Goal: Task Accomplishment & Management: Use online tool/utility

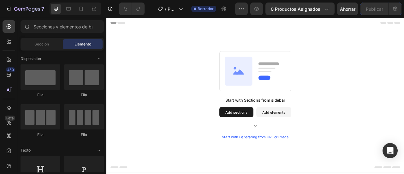
click at [312, 140] on button "Add elements" at bounding box center [319, 137] width 45 height 13
click at [44, 40] on div "Sección" at bounding box center [42, 44] width 40 height 10
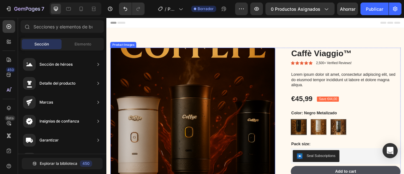
click at [214, 117] on img at bounding box center [216, 161] width 210 height 210
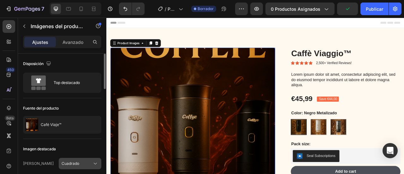
click at [68, 166] on button "Cuadrado" at bounding box center [80, 163] width 43 height 11
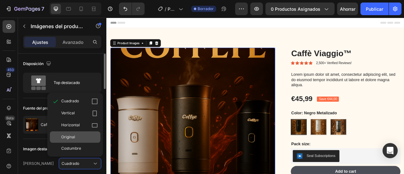
click at [72, 138] on font "Original" at bounding box center [68, 137] width 14 height 5
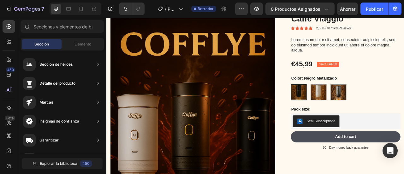
scroll to position [43, 0]
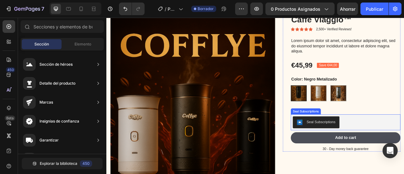
click at [404, 153] on div "Seal Subscriptions" at bounding box center [411, 150] width 135 height 15
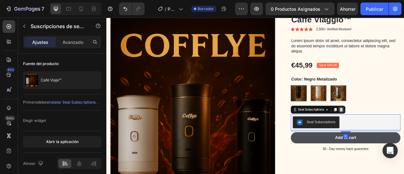
click at [404, 131] on div at bounding box center [405, 135] width 8 height 8
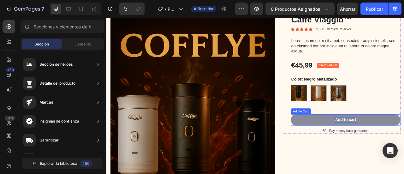
click at [404, 147] on div "Add to cart" at bounding box center [411, 147] width 27 height 7
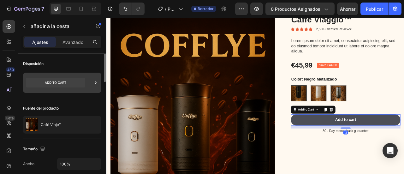
click at [67, 84] on icon at bounding box center [55, 82] width 59 height 9
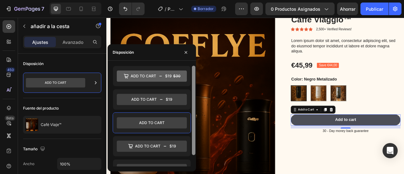
scroll to position [12, 0]
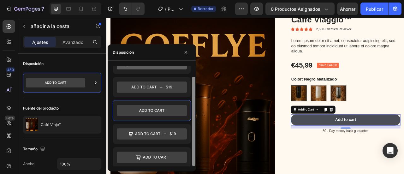
click at [193, 90] on div at bounding box center [193, 116] width 5 height 101
drag, startPoint x: 193, startPoint y: 115, endPoint x: 175, endPoint y: 146, distance: 35.9
click at [175, 146] on div at bounding box center [152, 116] width 88 height 101
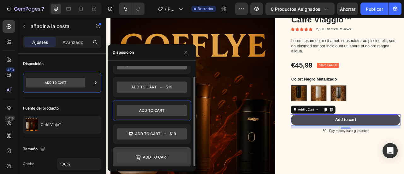
click at [158, 160] on icon at bounding box center [152, 157] width 70 height 11
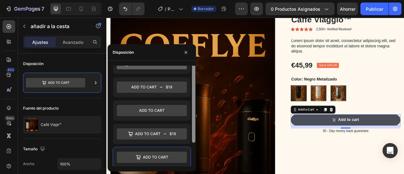
scroll to position [0, 0]
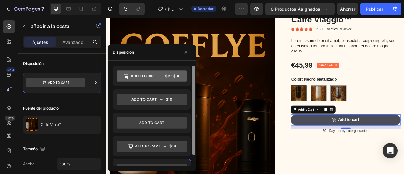
drag, startPoint x: 194, startPoint y: 87, endPoint x: 190, endPoint y: 63, distance: 24.7
click at [190, 63] on div at bounding box center [152, 116] width 88 height 111
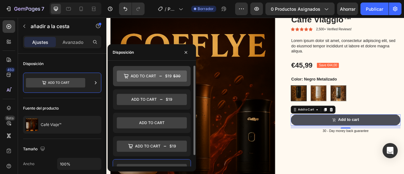
click at [153, 74] on icon at bounding box center [152, 75] width 70 height 11
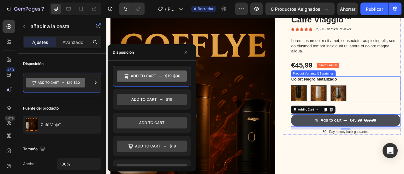
click at [371, 109] on img at bounding box center [377, 114] width 20 height 20
click at [366, 104] on input "Blanco Metalizado Blanco Metalizado" at bounding box center [366, 103] width 0 height 0
radio input "true"
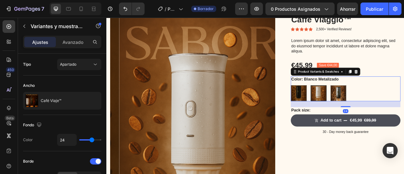
click at [351, 114] on img at bounding box center [351, 114] width 20 height 20
click at [341, 104] on input "Negro Metalizado Negro Metalizado" at bounding box center [341, 103] width 0 height 0
radio input "true"
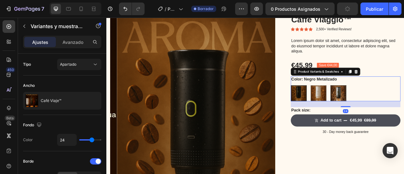
click at [404, 109] on img at bounding box center [402, 114] width 20 height 20
click at [392, 104] on input "Gris Metalizado Gris Metalizado" at bounding box center [391, 103] width 0 height 0
radio input "true"
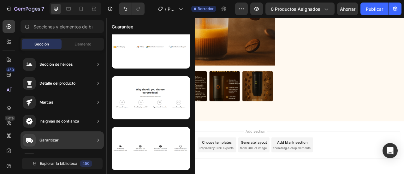
scroll to position [111, 0]
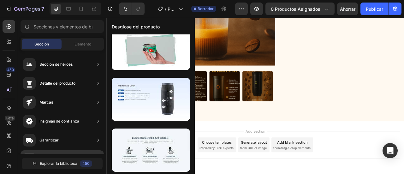
radio input "true"
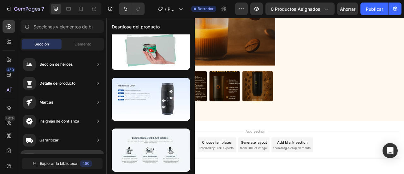
radio input "true"
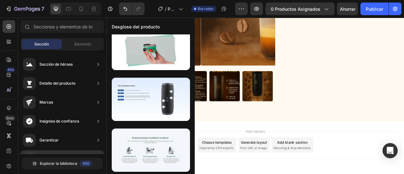
scroll to position [31, 0]
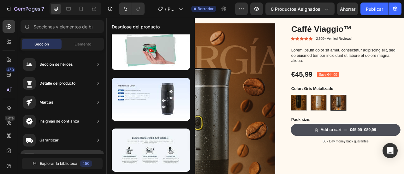
click at [341, 115] on input "Negro Metalizado Negro Metalizado" at bounding box center [341, 115] width 0 height 0
radio input "true"
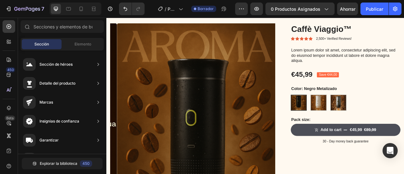
scroll to position [0, 0]
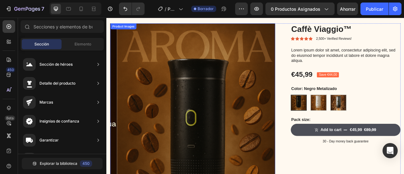
drag, startPoint x: 299, startPoint y: 108, endPoint x: 215, endPoint y: 191, distance: 117.5
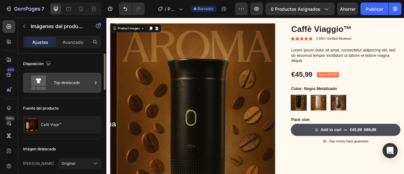
click at [80, 79] on div "Top destacado" at bounding box center [73, 82] width 39 height 15
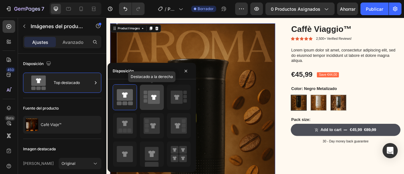
click at [148, 96] on icon at bounding box center [154, 97] width 12 height 13
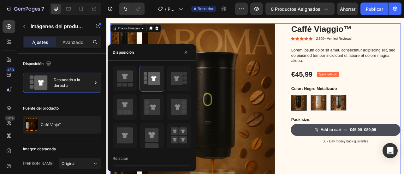
click at [358, 174] on div "Caffè Viaggio™ Product Title Icon Icon Icon Icon Icon Icon List 2,500+ Verified…" at bounding box center [406, 143] width 150 height 237
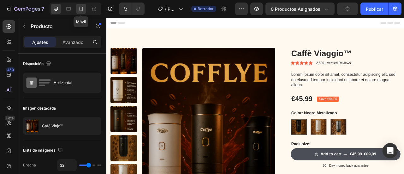
click at [78, 7] on icon at bounding box center [81, 9] width 6 height 6
type input "0"
type input "100%"
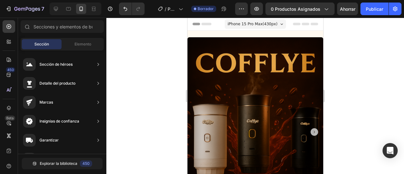
drag, startPoint x: 322, startPoint y: 51, endPoint x: 516, endPoint y: 45, distance: 194.4
click at [273, 21] on div "iPhone 15 Pro Max ( 430 px)" at bounding box center [255, 23] width 61 height 9
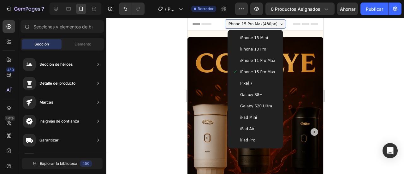
click at [256, 139] on div "iPad Pro" at bounding box center [254, 140] width 45 height 6
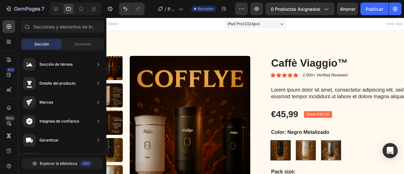
click at [261, 23] on div "iPad Pro ( 1024 px)" at bounding box center [255, 23] width 61 height 9
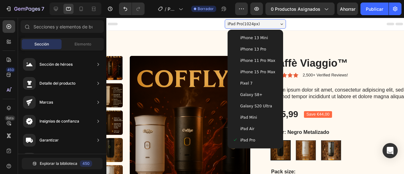
click at [262, 63] on span "iPhone 11 Pro Max" at bounding box center [257, 60] width 35 height 6
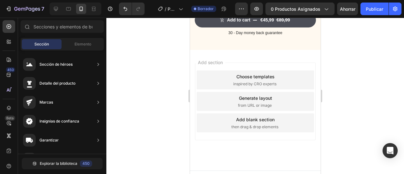
scroll to position [296, 0]
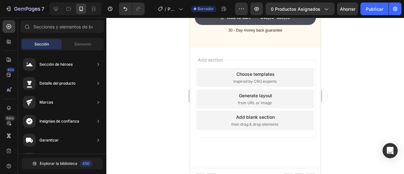
click at [266, 79] on span "inspired by CRO experts" at bounding box center [254, 82] width 43 height 6
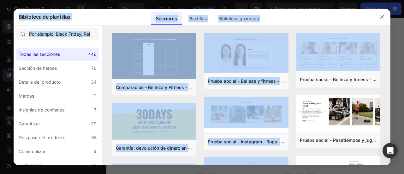
drag, startPoint x: 388, startPoint y: 47, endPoint x: 394, endPoint y: 85, distance: 38.0
click at [394, 85] on div "Biblioteca [PERSON_NAME] Secciones Plantillas Páginas existentes Biblioteca gua…" at bounding box center [202, 87] width 404 height 174
click at [398, 70] on div at bounding box center [202, 87] width 404 height 174
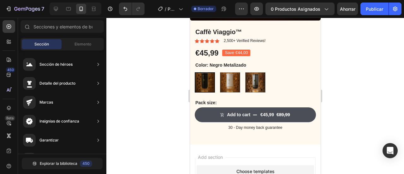
scroll to position [191, 0]
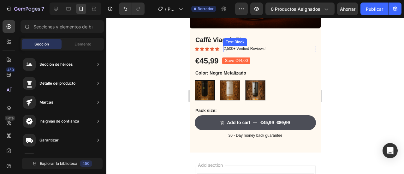
click at [236, 46] on p "2,500+ Verified Reviews!" at bounding box center [245, 48] width 42 height 5
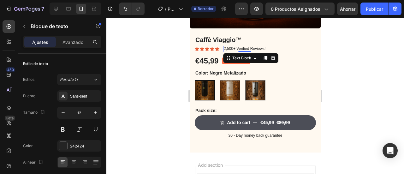
click at [250, 46] on p "2,500+ Verified Reviews!" at bounding box center [245, 48] width 42 height 5
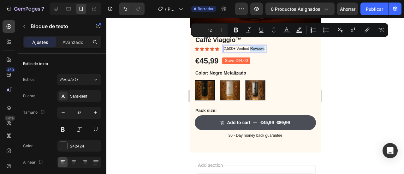
click at [263, 46] on p "2,500+ Verified Reviews!" at bounding box center [245, 48] width 42 height 5
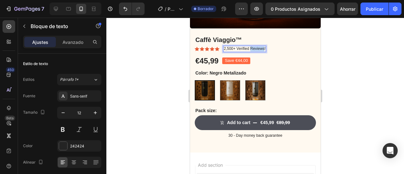
click at [263, 46] on p "2,500+ Verified Reviews!" at bounding box center [245, 48] width 42 height 5
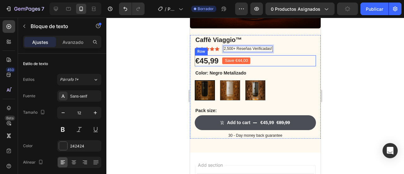
click at [291, 55] on div "€45,99 Product Price Product Price Save €44,00 Product Badge Row" at bounding box center [255, 60] width 121 height 11
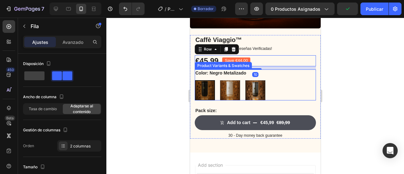
click at [237, 62] on div "Product Variants & Swatches" at bounding box center [223, 66] width 57 height 8
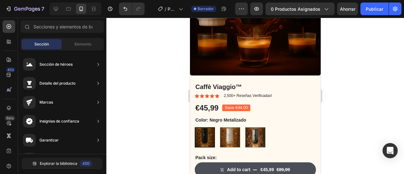
scroll to position [149, 0]
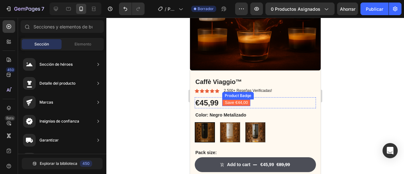
click at [235, 100] on pre "Save €44,00" at bounding box center [236, 103] width 28 height 7
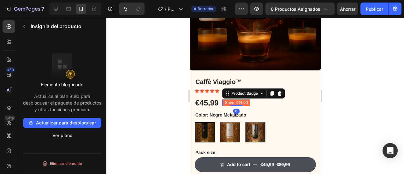
click at [235, 100] on pre "Save €44,00" at bounding box center [236, 103] width 28 height 7
click at [240, 100] on pre "Save €44,00" at bounding box center [236, 103] width 28 height 7
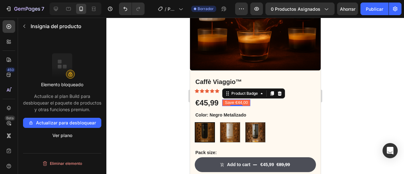
click at [85, 125] on font "Actualizar para desbloquear" at bounding box center [66, 122] width 60 height 5
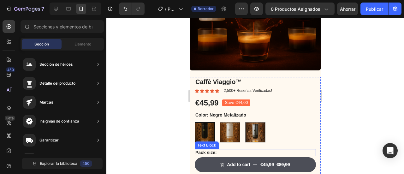
click at [202, 150] on p "Pack size:" at bounding box center [255, 153] width 120 height 6
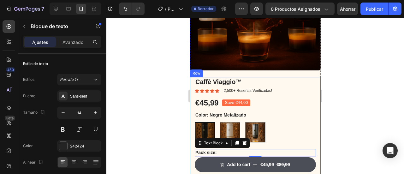
click at [306, 88] on div "Icon Icon Icon Icon Icon Icon List 2,500+ Reseñas Verificadas! Text Block Row" at bounding box center [255, 91] width 121 height 6
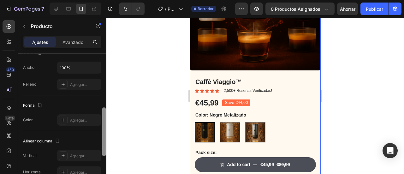
scroll to position [139, 0]
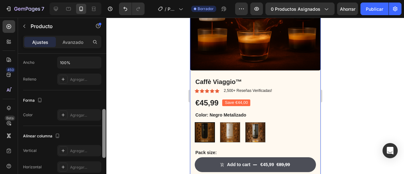
drag, startPoint x: 105, startPoint y: 90, endPoint x: 111, endPoint y: 142, distance: 51.8
click at [111, 0] on div "7 / Página del producto - [DATE][PERSON_NAME] 11:23:00 Borrador Avance 0 produc…" at bounding box center [202, 0] width 404 height 0
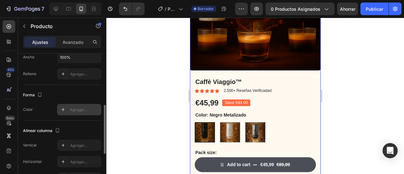
click at [64, 108] on icon at bounding box center [63, 109] width 5 height 5
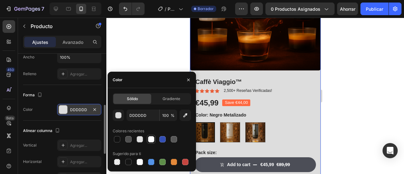
click at [149, 137] on div at bounding box center [151, 139] width 6 height 6
type input "FFFFFF"
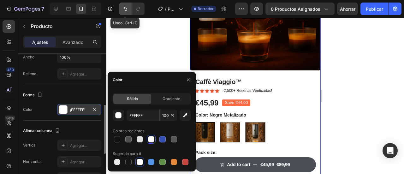
click at [123, 7] on icon "Deshacer/Rehacer" at bounding box center [125, 9] width 6 height 6
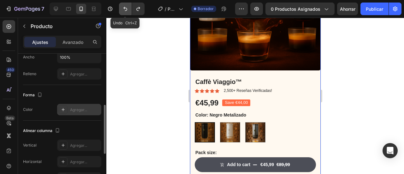
click at [123, 7] on icon "Deshacer/Rehacer" at bounding box center [125, 9] width 6 height 6
click at [140, 7] on icon "Deshacer/Rehacer" at bounding box center [138, 9] width 6 height 6
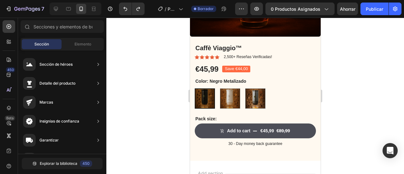
scroll to position [184, 0]
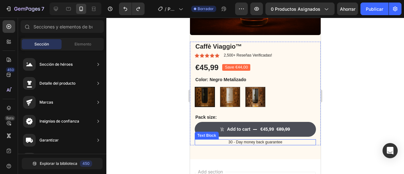
click at [250, 140] on p "30 - Day money back guarantee" at bounding box center [255, 142] width 120 height 5
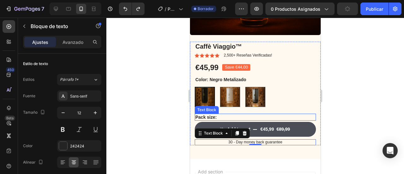
click at [205, 114] on p "Pack size:" at bounding box center [255, 117] width 120 height 6
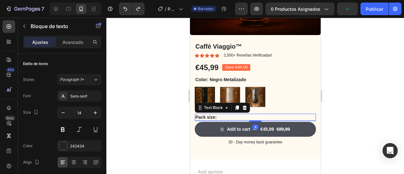
scroll to position [144, 0]
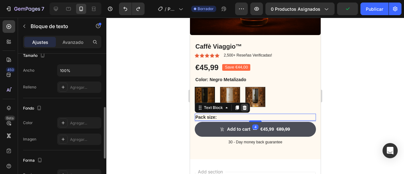
click at [244, 105] on icon at bounding box center [244, 107] width 5 height 5
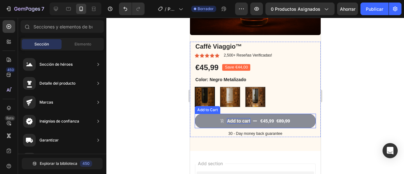
click at [237, 118] on div "Add to cart" at bounding box center [238, 121] width 23 height 6
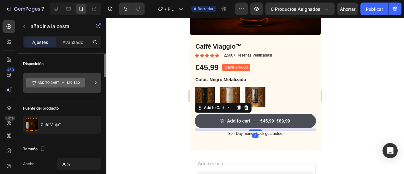
click at [73, 81] on icon at bounding box center [55, 82] width 59 height 9
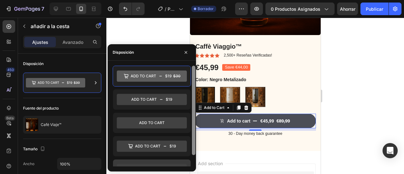
scroll to position [12, 0]
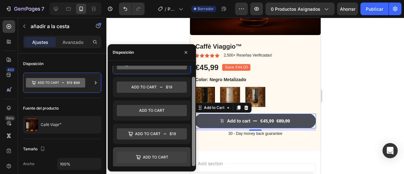
drag, startPoint x: 193, startPoint y: 128, endPoint x: 184, endPoint y: 161, distance: 34.9
click at [184, 161] on div at bounding box center [152, 116] width 88 height 101
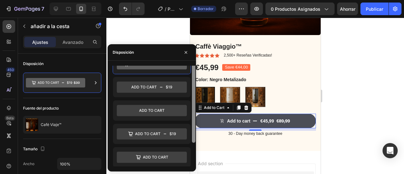
scroll to position [0, 0]
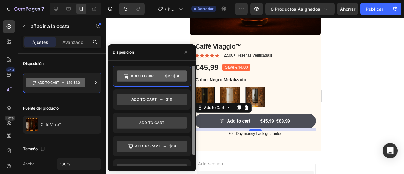
drag, startPoint x: 194, startPoint y: 72, endPoint x: 194, endPoint y: 61, distance: 11.1
click at [194, 61] on div at bounding box center [152, 116] width 88 height 111
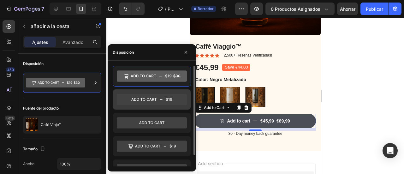
click at [165, 94] on icon at bounding box center [152, 99] width 70 height 11
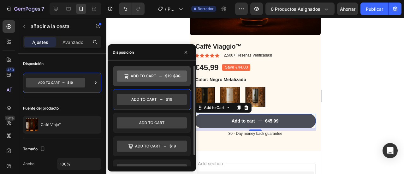
click at [159, 80] on icon at bounding box center [152, 75] width 70 height 11
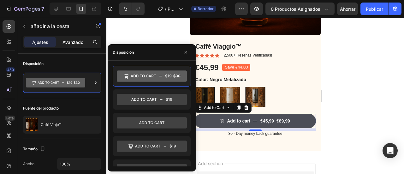
click at [76, 39] on font "Avanzado" at bounding box center [73, 41] width 21 height 5
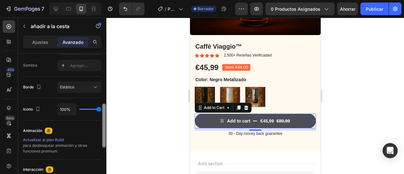
scroll to position [196, 0]
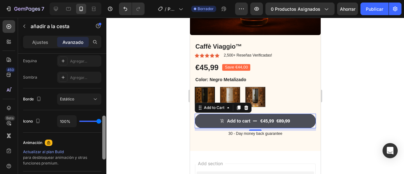
drag, startPoint x: 104, startPoint y: 55, endPoint x: 100, endPoint y: 107, distance: 52.0
click at [111, 0] on div "7 / Página del producto - [DATE][PERSON_NAME] 11:23:00 Borrador Avance 0 produc…" at bounding box center [202, 0] width 404 height 0
click at [90, 99] on div "Estático" at bounding box center [76, 99] width 32 height 6
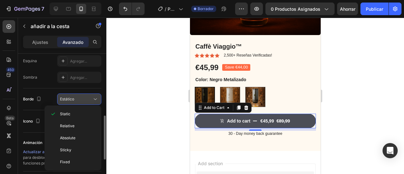
click at [90, 99] on div "Estático" at bounding box center [76, 99] width 32 height 6
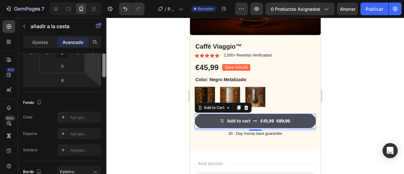
scroll to position [79, 0]
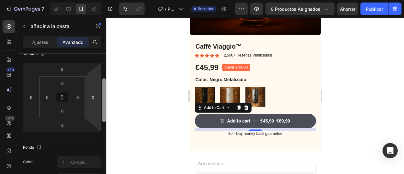
drag, startPoint x: 106, startPoint y: 122, endPoint x: 67, endPoint y: 58, distance: 75.1
click at [83, 66] on div "Disposición De oficina Sí No Tableta Sí No Móvil Sí No Tamaño [PHONE_NUMBER] Fo…" at bounding box center [62, 123] width 88 height 138
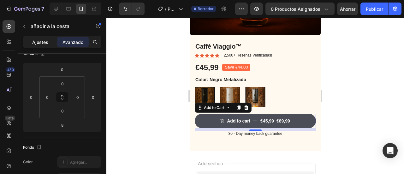
scroll to position [20, 0]
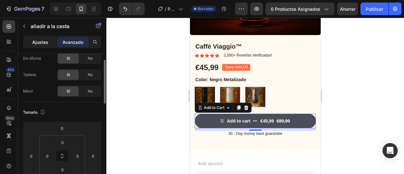
click at [47, 42] on font "Ajustes" at bounding box center [40, 41] width 16 height 5
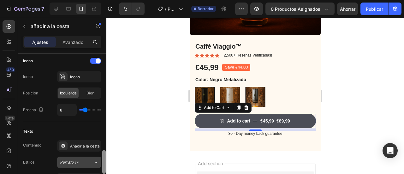
scroll to position [310, 0]
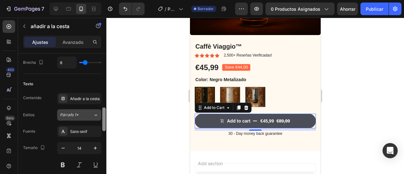
drag, startPoint x: 107, startPoint y: 74, endPoint x: 94, endPoint y: 116, distance: 44.4
click at [94, 116] on div "Disposición Fuente del producto Café Viaje™ Tamaño Ancho 100% Altura Auto Relle…" at bounding box center [62, 123] width 88 height 138
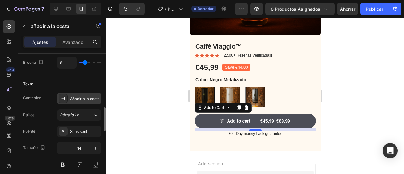
click at [70, 100] on div "Añadir a la cesta" at bounding box center [85, 99] width 30 height 6
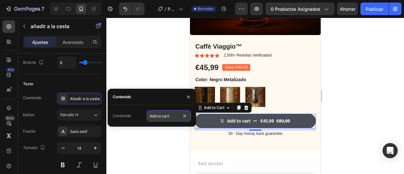
click at [177, 118] on input "Add to cart" at bounding box center [169, 115] width 44 height 11
type input "Co"
type input "A"
type input "Comprar Ahora"
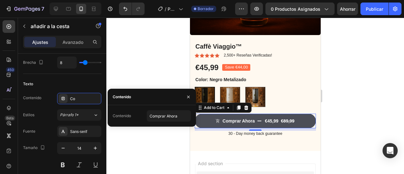
click at [163, 75] on div at bounding box center [255, 96] width 298 height 156
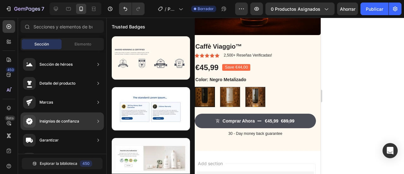
scroll to position [162, 0]
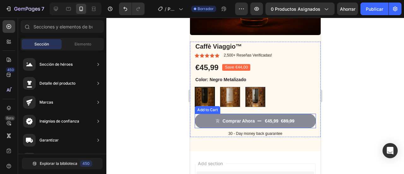
click at [217, 117] on button "Comprar Ahora €45,99 €89,99" at bounding box center [255, 121] width 121 height 15
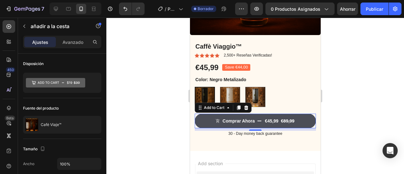
scroll to position [139, 0]
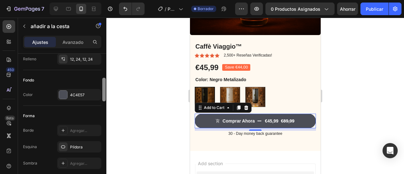
drag, startPoint x: 106, startPoint y: 63, endPoint x: 106, endPoint y: 72, distance: 8.2
click at [106, 72] on div at bounding box center [104, 123] width 5 height 139
click at [63, 91] on div at bounding box center [63, 95] width 8 height 8
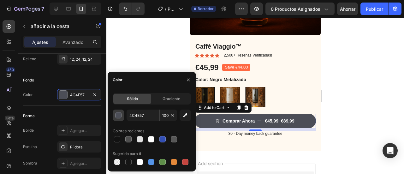
click at [119, 119] on button "button" at bounding box center [118, 115] width 11 height 11
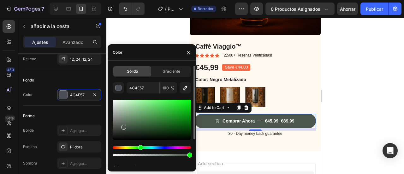
drag, startPoint x: 153, startPoint y: 147, endPoint x: 140, endPoint y: 147, distance: 13.0
click at [140, 147] on div "Hue" at bounding box center [152, 147] width 78 height 3
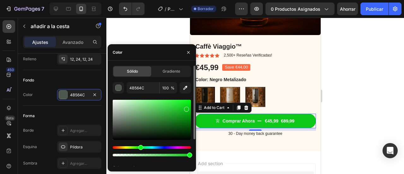
drag, startPoint x: 176, startPoint y: 119, endPoint x: 186, endPoint y: 108, distance: 15.2
click at [186, 108] on div at bounding box center [152, 120] width 78 height 40
type input "0EC91A"
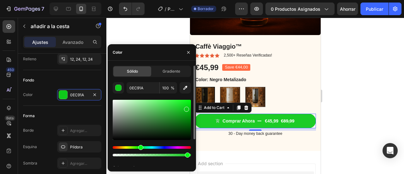
type input "94"
drag, startPoint x: 189, startPoint y: 156, endPoint x: 186, endPoint y: 159, distance: 3.6
click at [186, 159] on div "0EC91A 94 % Colores recientes Sugerido para ti" at bounding box center [152, 142] width 78 height 121
click at [179, 73] on font "Gradiente" at bounding box center [172, 71] width 18 height 5
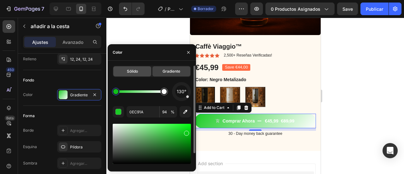
click at [139, 72] on div "Sólido" at bounding box center [132, 71] width 38 height 10
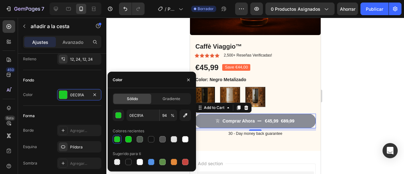
click at [260, 116] on button "Comprar Ahora €45,99 €89,99" at bounding box center [255, 121] width 121 height 15
click at [366, 130] on div at bounding box center [255, 96] width 298 height 156
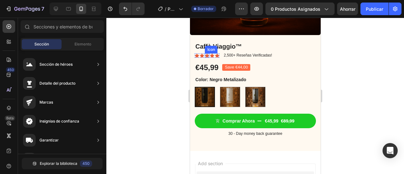
click at [205, 53] on icon at bounding box center [207, 55] width 4 height 4
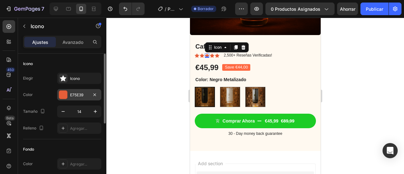
click at [66, 93] on div at bounding box center [63, 95] width 8 height 8
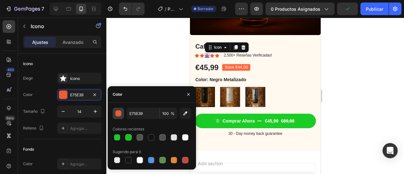
click at [119, 115] on div "button" at bounding box center [119, 114] width 6 height 6
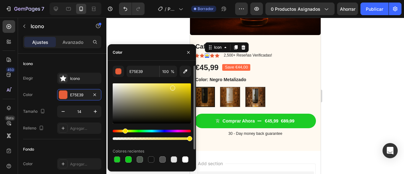
click at [124, 131] on div "Matiz" at bounding box center [152, 131] width 78 height 3
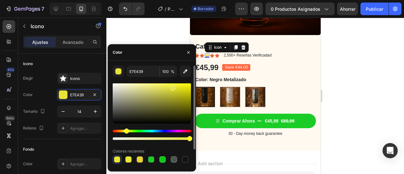
click at [126, 131] on div "Matiz" at bounding box center [126, 131] width 5 height 5
drag, startPoint x: 181, startPoint y: 92, endPoint x: 189, endPoint y: 88, distance: 9.2
click at [189, 88] on div at bounding box center [189, 89] width 5 height 5
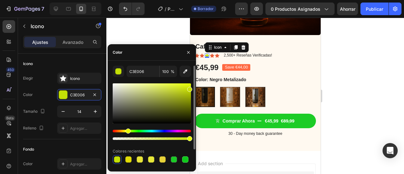
click at [127, 130] on div "Matiz" at bounding box center [128, 131] width 5 height 5
drag, startPoint x: 191, startPoint y: 89, endPoint x: 187, endPoint y: 87, distance: 5.0
click at [187, 87] on div at bounding box center [188, 85] width 5 height 5
type input "D4EA0E"
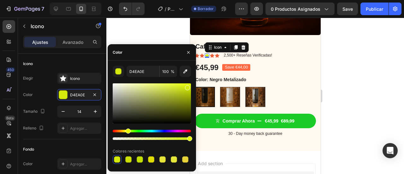
click at [152, 35] on div at bounding box center [255, 96] width 298 height 156
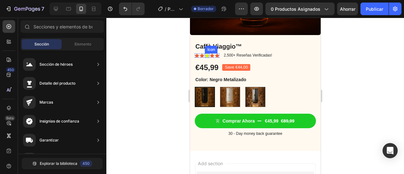
click at [206, 53] on icon at bounding box center [207, 55] width 4 height 4
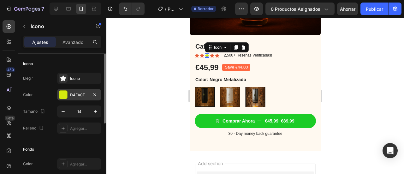
click at [72, 96] on font "D4EA0E" at bounding box center [77, 95] width 15 height 5
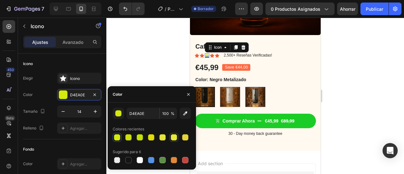
click at [175, 140] on div at bounding box center [174, 137] width 6 height 6
type input "E7E739"
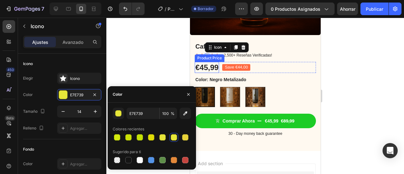
click at [202, 55] on div "Product Price" at bounding box center [209, 58] width 27 height 6
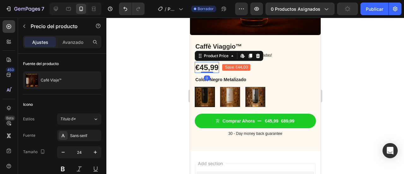
click at [160, 70] on div at bounding box center [255, 96] width 298 height 156
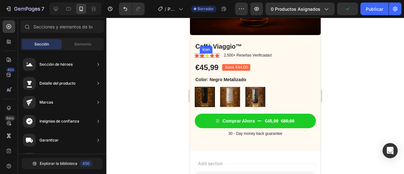
click at [202, 53] on icon at bounding box center [202, 55] width 4 height 4
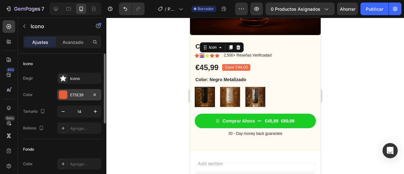
click at [65, 93] on div at bounding box center [63, 95] width 8 height 8
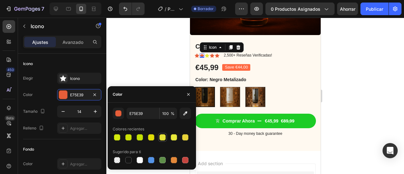
click at [166, 137] on div at bounding box center [163, 138] width 8 height 8
type input "E7E439"
click at [206, 53] on icon at bounding box center [207, 55] width 4 height 4
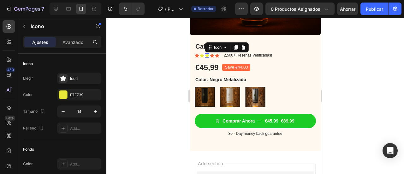
scroll to position [136, 0]
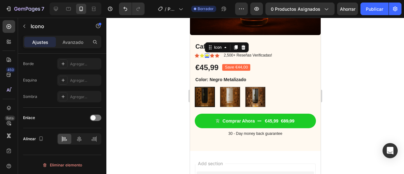
click at [206, 55] on div "0" at bounding box center [207, 57] width 6 height 5
click at [207, 53] on icon at bounding box center [207, 55] width 4 height 4
click at [155, 64] on div at bounding box center [255, 96] width 298 height 156
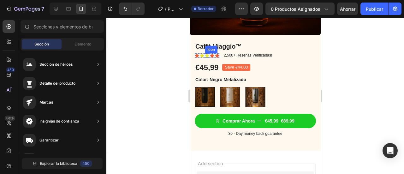
click at [207, 53] on icon at bounding box center [207, 55] width 4 height 4
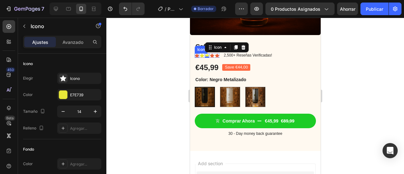
click at [197, 53] on icon at bounding box center [197, 55] width 4 height 4
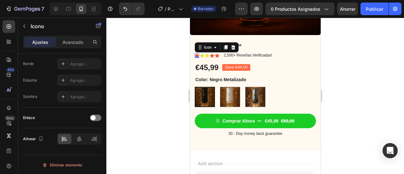
click at [197, 53] on icon at bounding box center [197, 55] width 4 height 4
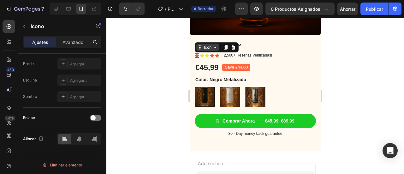
click at [211, 44] on div "Icon" at bounding box center [207, 48] width 23 height 8
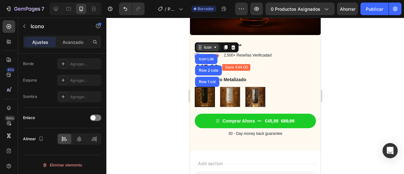
click at [211, 44] on div "Icon" at bounding box center [207, 48] width 23 height 8
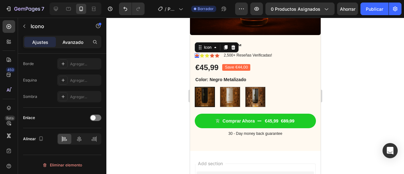
click at [69, 39] on p "Avanzado" at bounding box center [73, 42] width 21 height 7
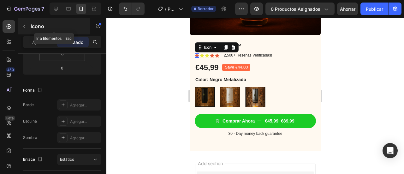
click at [28, 27] on button "button" at bounding box center [24, 26] width 10 height 10
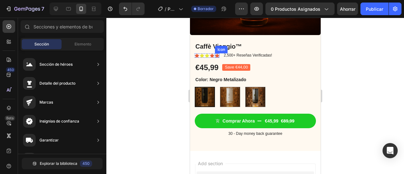
click at [217, 53] on icon at bounding box center [217, 55] width 4 height 4
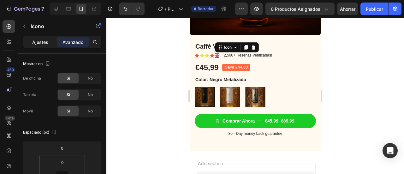
click at [47, 39] on font "Ajustes" at bounding box center [40, 41] width 16 height 5
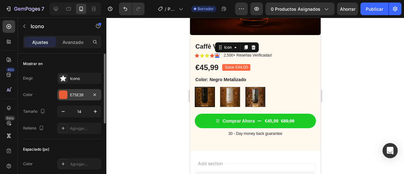
click at [65, 94] on div at bounding box center [63, 95] width 8 height 8
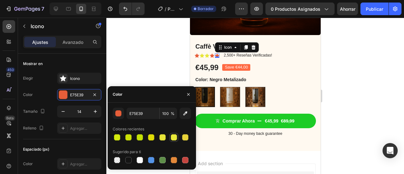
click at [173, 139] on div at bounding box center [174, 137] width 6 height 6
type input "E7E739"
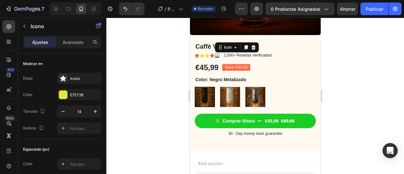
click at [145, 75] on div at bounding box center [255, 96] width 298 height 156
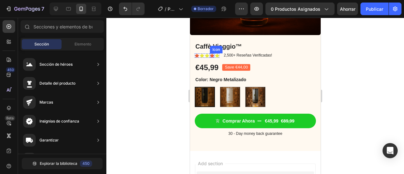
click at [212, 53] on icon at bounding box center [212, 55] width 4 height 4
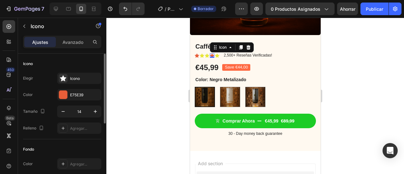
click at [78, 86] on div "Elegir Icono Color E75E39 Tamaño 14 Relleno Agregar..." at bounding box center [62, 103] width 78 height 61
click at [73, 91] on div "E75E39" at bounding box center [79, 94] width 44 height 11
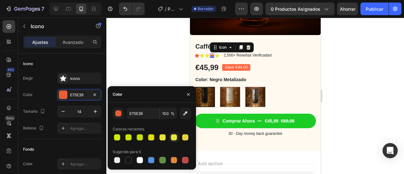
click at [175, 138] on div at bounding box center [174, 137] width 6 height 6
type input "E7E739"
click at [195, 53] on icon at bounding box center [197, 55] width 4 height 4
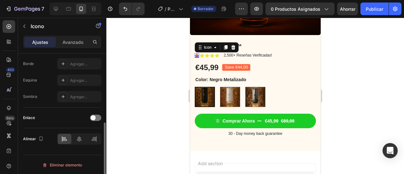
click at [195, 55] on div "0" at bounding box center [197, 57] width 6 height 5
click at [196, 55] on div "0" at bounding box center [197, 57] width 6 height 5
click at [196, 53] on icon at bounding box center [197, 55] width 4 height 4
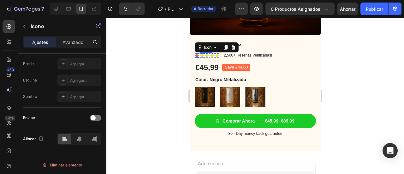
click at [202, 53] on icon at bounding box center [202, 55] width 4 height 4
click at [195, 53] on icon at bounding box center [197, 55] width 4 height 4
click at [195, 55] on div "0" at bounding box center [197, 57] width 6 height 5
click at [137, 69] on div at bounding box center [255, 96] width 298 height 156
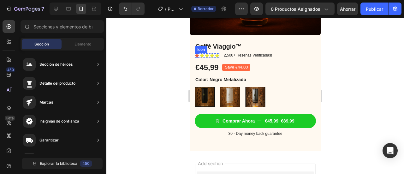
click at [196, 53] on icon at bounding box center [197, 55] width 4 height 4
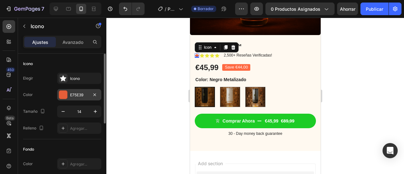
click at [71, 96] on font "E75E39" at bounding box center [76, 95] width 13 height 5
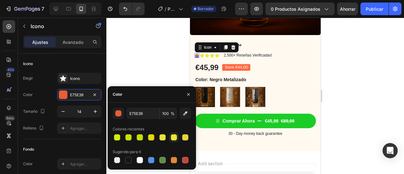
click at [177, 137] on div at bounding box center [174, 137] width 6 height 6
type input "E7E739"
click at [143, 72] on div at bounding box center [255, 96] width 298 height 156
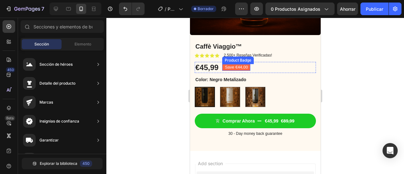
click at [229, 64] on pre "Save €44,00" at bounding box center [236, 67] width 28 height 7
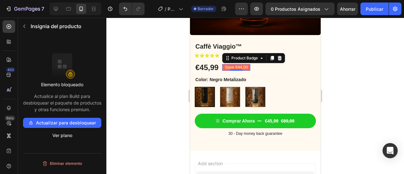
click at [248, 64] on pre "Save €44,00" at bounding box center [236, 67] width 28 height 7
click at [65, 138] on font "Ver plano" at bounding box center [62, 135] width 20 height 5
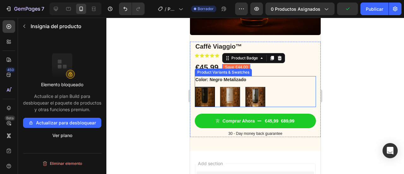
click at [340, 93] on div at bounding box center [255, 96] width 298 height 156
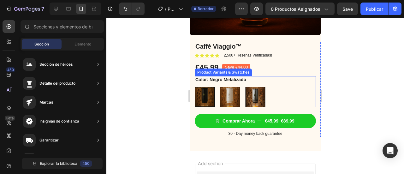
click at [340, 93] on div at bounding box center [255, 96] width 298 height 156
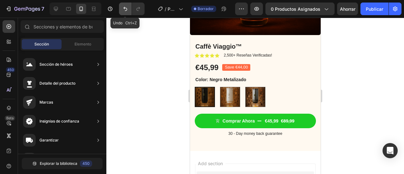
click at [120, 8] on button "Deshacer/Rehacer" at bounding box center [125, 9] width 13 height 13
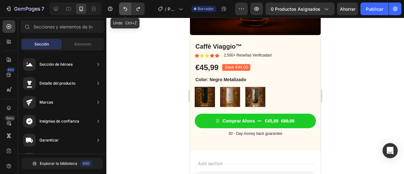
click at [120, 8] on button "Deshacer/Rehacer" at bounding box center [125, 9] width 13 height 13
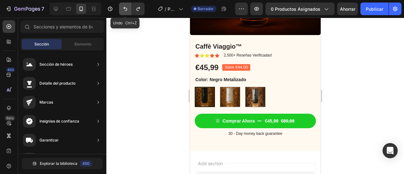
click at [120, 8] on button "Deshacer/Rehacer" at bounding box center [125, 9] width 13 height 13
click at [122, 8] on icon "Deshacer/Rehacer" at bounding box center [125, 9] width 6 height 6
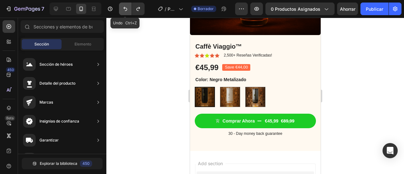
click at [122, 8] on icon "Deshacer/Rehacer" at bounding box center [125, 9] width 6 height 6
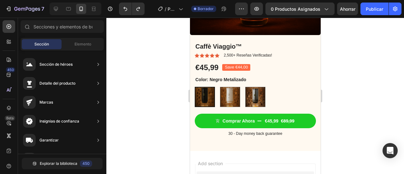
click at [155, 122] on div at bounding box center [255, 96] width 298 height 156
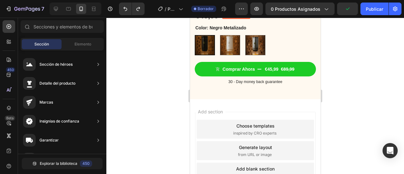
scroll to position [237, 0]
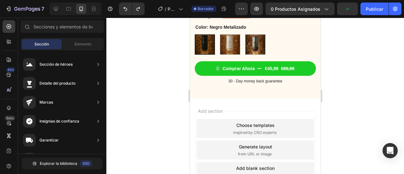
click at [272, 130] on span "inspired by CRO experts" at bounding box center [254, 133] width 43 height 6
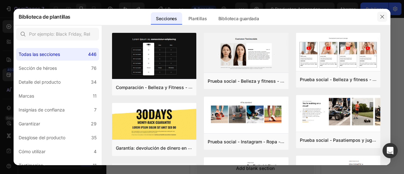
click at [382, 13] on button "button" at bounding box center [382, 17] width 10 height 10
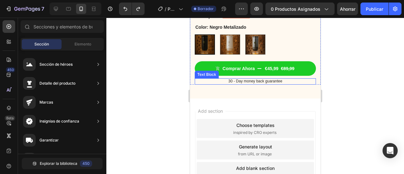
click at [243, 79] on p "30 - Day money back guarantee" at bounding box center [255, 81] width 120 height 5
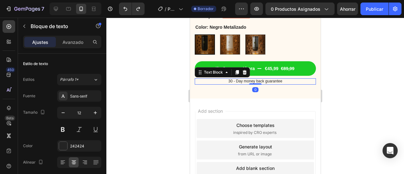
click at [243, 79] on p "30 - Day money back guarantee" at bounding box center [255, 81] width 120 height 5
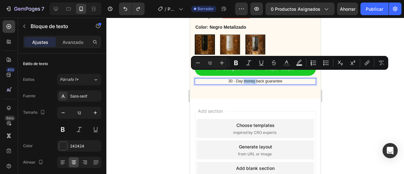
click at [285, 79] on p "30 - Day money back guarantee" at bounding box center [255, 81] width 120 height 5
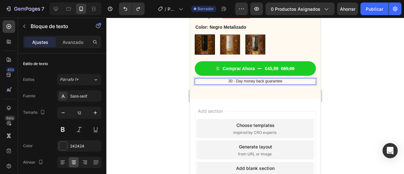
click at [285, 79] on p "30 - Day money back guarantee" at bounding box center [255, 81] width 120 height 5
click at [237, 79] on p "Politica de devolución de 14 días" at bounding box center [255, 81] width 120 height 5
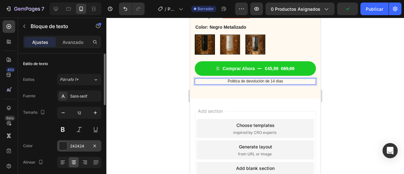
click at [70, 142] on div "242424" at bounding box center [79, 145] width 44 height 11
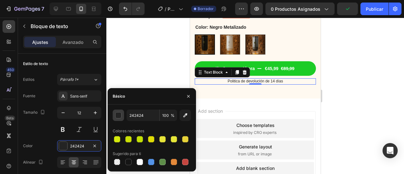
click at [120, 116] on div "button" at bounding box center [119, 115] width 6 height 6
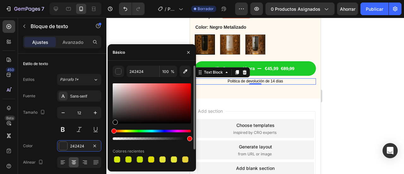
drag, startPoint x: 116, startPoint y: 119, endPoint x: 115, endPoint y: 146, distance: 27.2
click at [115, 146] on div "242424 100 % Colores recientes Sugerido para ti" at bounding box center [152, 126] width 78 height 121
type input "000000"
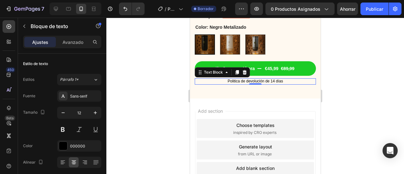
click at [374, 113] on div at bounding box center [255, 96] width 298 height 156
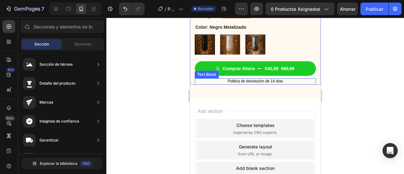
click at [253, 79] on p "Politica de devolución de 14 días" at bounding box center [255, 81] width 120 height 5
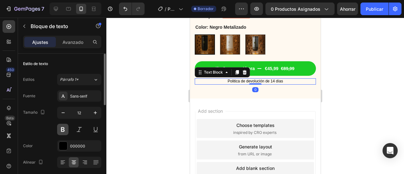
click at [63, 130] on button at bounding box center [62, 129] width 11 height 11
click at [347, 96] on div at bounding box center [255, 96] width 298 height 156
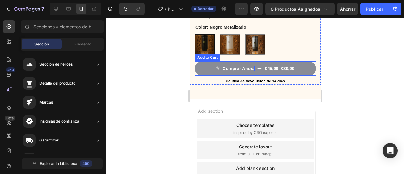
click at [241, 66] on div "Comprar Ahora" at bounding box center [238, 69] width 32 height 6
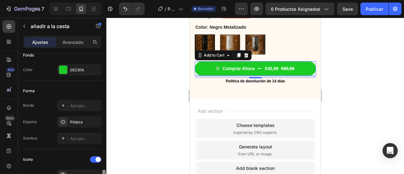
scroll to position [251, 0]
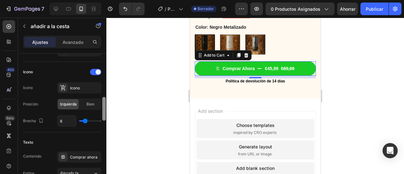
drag, startPoint x: 105, startPoint y: 60, endPoint x: 110, endPoint y: 103, distance: 43.9
click at [110, 0] on div "7 / Página del producto - [DATE][PERSON_NAME] 11:23:00 Borrador Avance 0 produc…" at bounding box center [202, 0] width 404 height 0
click at [88, 105] on font "Bien" at bounding box center [91, 104] width 8 height 5
click at [71, 104] on font "Izquierda" at bounding box center [68, 104] width 17 height 5
click at [86, 103] on div "Bien" at bounding box center [90, 104] width 21 height 10
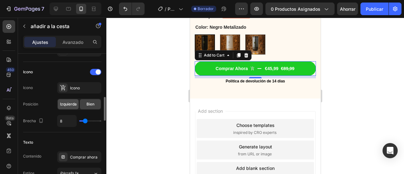
click at [74, 104] on font "Izquierda" at bounding box center [68, 104] width 17 height 5
click at [69, 87] on div "Icono" at bounding box center [79, 87] width 44 height 11
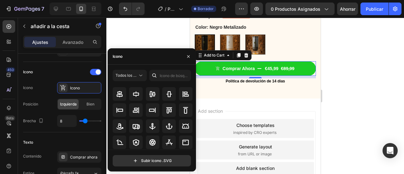
scroll to position [95, 0]
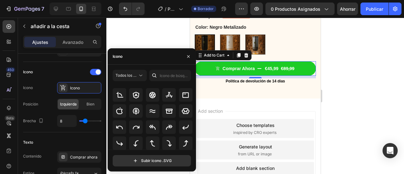
drag, startPoint x: 194, startPoint y: 94, endPoint x: 8, endPoint y: 133, distance: 190.0
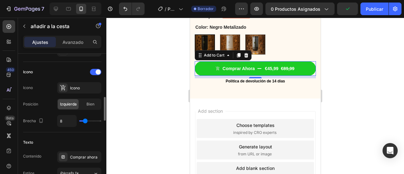
type input "9"
type input "13"
type input "14"
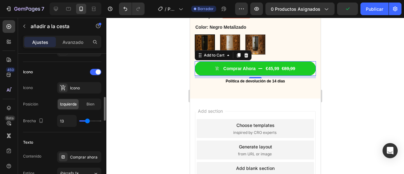
type input "14"
type input "15"
type input "16"
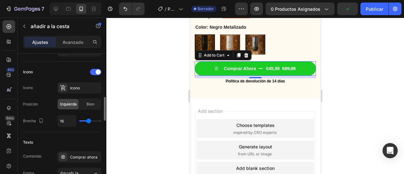
type input "11"
type input "5"
type input "0"
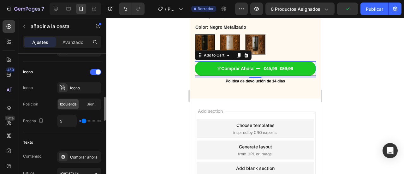
type input "0"
type input "1"
type input "2"
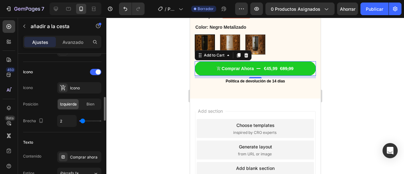
click at [82, 120] on input "range" at bounding box center [90, 120] width 22 height 1
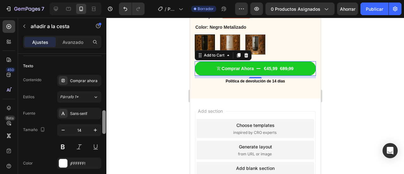
drag, startPoint x: 105, startPoint y: 112, endPoint x: 110, endPoint y: 125, distance: 14.3
click at [110, 0] on div "7 / Página del producto - [DATE][PERSON_NAME] 11:23:00 Borrador Avance 0 produc…" at bounding box center [202, 0] width 404 height 0
click at [65, 144] on button at bounding box center [62, 146] width 11 height 11
click at [68, 146] on button at bounding box center [62, 146] width 11 height 11
click at [95, 127] on icon "button" at bounding box center [95, 130] width 6 height 6
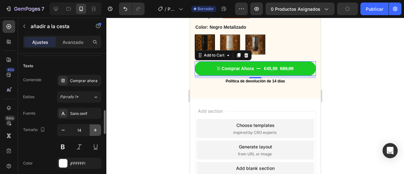
click at [95, 127] on icon "button" at bounding box center [95, 130] width 6 height 6
click at [55, 129] on div "Tamaño 17" at bounding box center [62, 138] width 78 height 28
click at [57, 129] on div "Tamaño 17" at bounding box center [62, 138] width 78 height 28
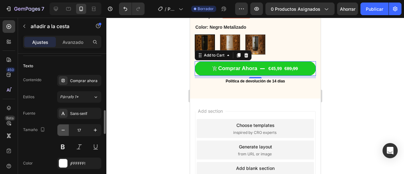
click at [62, 129] on icon "button" at bounding box center [63, 130] width 6 height 6
type input "15"
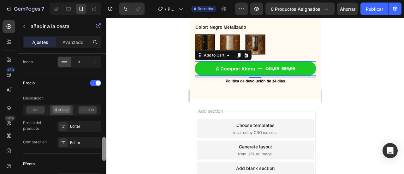
scroll to position [480, 0]
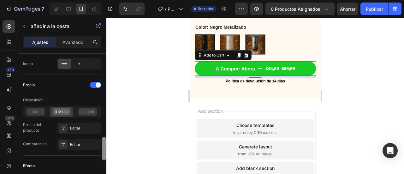
drag, startPoint x: 106, startPoint y: 122, endPoint x: 114, endPoint y: 148, distance: 28.0
click at [114, 0] on div "7 / Página del producto - [DATE][PERSON_NAME] 11:23:00 Borrador Avance 0 produc…" at bounding box center [202, 0] width 404 height 0
click at [38, 109] on icon at bounding box center [36, 111] width 18 height 7
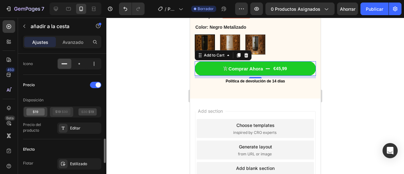
click at [54, 108] on icon at bounding box center [61, 111] width 18 height 7
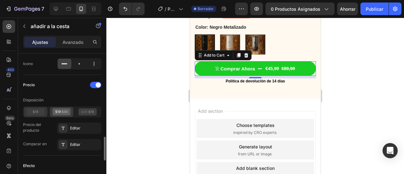
click at [37, 108] on icon at bounding box center [36, 111] width 18 height 7
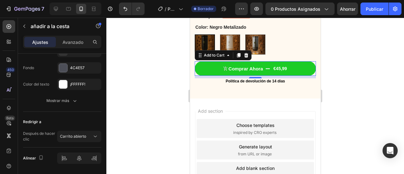
scroll to position [646, 0]
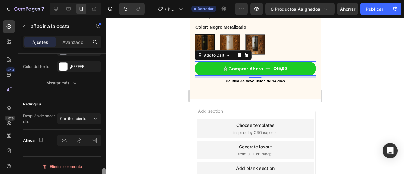
drag, startPoint x: 104, startPoint y: 141, endPoint x: 99, endPoint y: 173, distance: 33.2
click at [99, 173] on div "Disposición Fuente del producto Café Viaje™ Tamaño Ancho 100% Altura Auto Relle…" at bounding box center [62, 123] width 88 height 138
click at [82, 119] on div "Carrito abierto" at bounding box center [79, 119] width 39 height 6
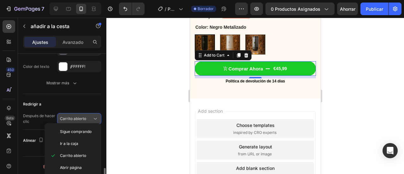
click at [82, 119] on div "Carrito abierto" at bounding box center [79, 119] width 39 height 6
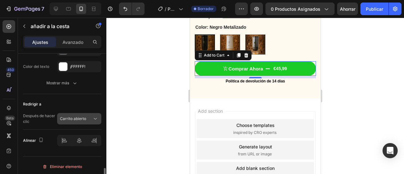
click at [82, 119] on div "Carrito abierto" at bounding box center [79, 119] width 39 height 6
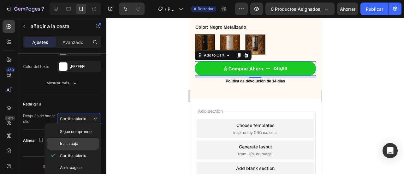
click at [75, 142] on font "Ir a la caja" at bounding box center [69, 143] width 18 height 5
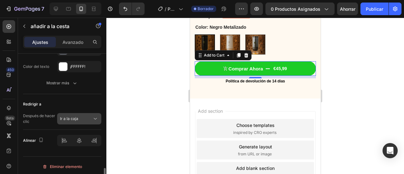
click at [87, 116] on div "Ir a la caja" at bounding box center [76, 119] width 32 height 6
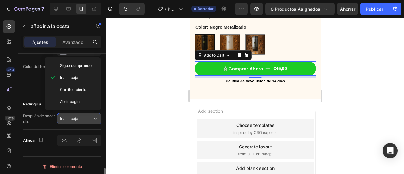
click at [87, 116] on div "Ir a la caja" at bounding box center [76, 119] width 32 height 6
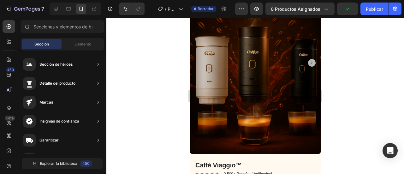
scroll to position [62, 0]
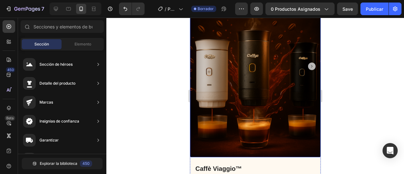
click at [308, 63] on icon "Carousel Next Arrow" at bounding box center [312, 67] width 8 height 8
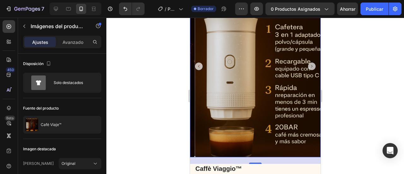
click at [308, 63] on icon "Carousel Next Arrow" at bounding box center [312, 67] width 8 height 8
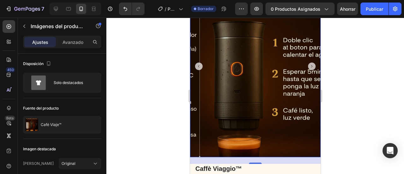
click at [308, 63] on icon "Carousel Next Arrow" at bounding box center [312, 67] width 8 height 8
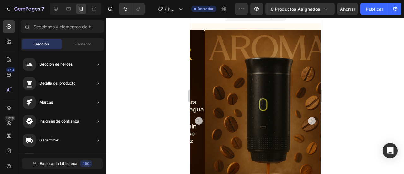
scroll to position [0, 0]
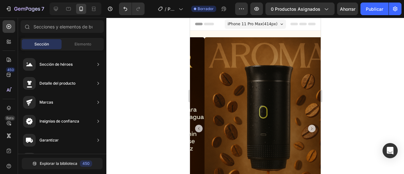
drag, startPoint x: 318, startPoint y: 133, endPoint x: 514, endPoint y: 56, distance: 210.1
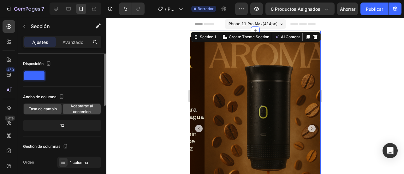
click at [89, 108] on span "Adaptarse al contenido" at bounding box center [82, 108] width 38 height 11
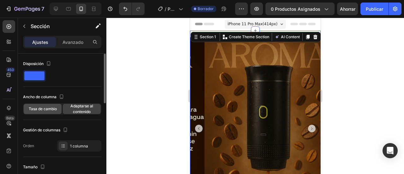
click at [48, 110] on font "Tasa de cambio" at bounding box center [43, 108] width 28 height 5
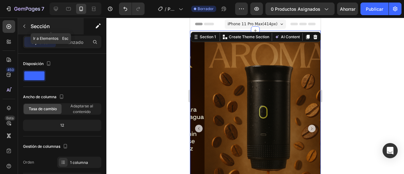
click at [22, 23] on button "button" at bounding box center [24, 26] width 10 height 10
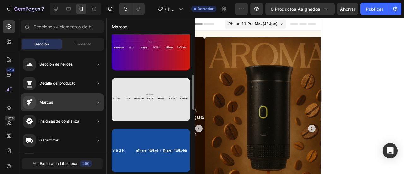
click at [165, 103] on div at bounding box center [151, 99] width 78 height 43
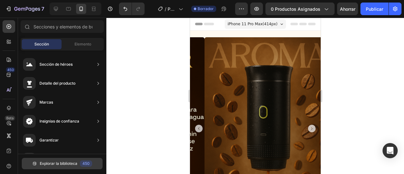
click at [71, 167] on button "Explorar la biblioteca 450" at bounding box center [62, 163] width 81 height 11
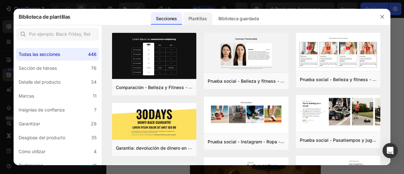
click at [200, 15] on font "Plantillas" at bounding box center [198, 19] width 19 height 8
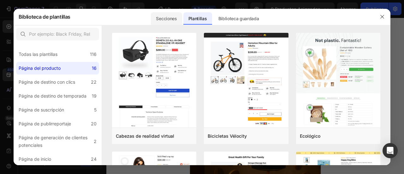
click at [167, 22] on font "Secciones" at bounding box center [166, 19] width 21 height 8
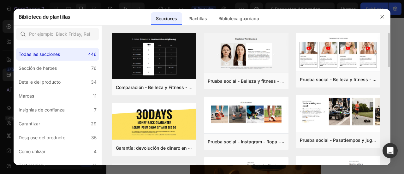
drag, startPoint x: 389, startPoint y: 53, endPoint x: 389, endPoint y: 58, distance: 4.7
click at [389, 58] on div "Comparación - Belleza y Fitness - Cosmética - Ingredientes - Estilo 19 Añadir a…" at bounding box center [246, 99] width 289 height 133
drag, startPoint x: 389, startPoint y: 52, endPoint x: 386, endPoint y: 77, distance: 25.8
click at [386, 77] on div "Comparación - Belleza y Fitness - Cosmética - Ingredientes - Estilo 19 Añadir a…" at bounding box center [246, 99] width 289 height 133
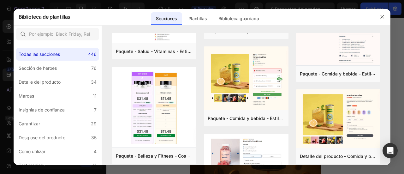
scroll to position [745, 0]
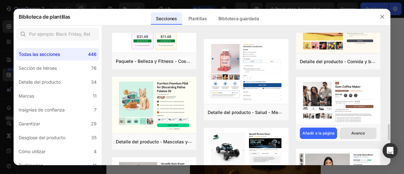
click at [357, 136] on font "Avance" at bounding box center [359, 133] width 14 height 6
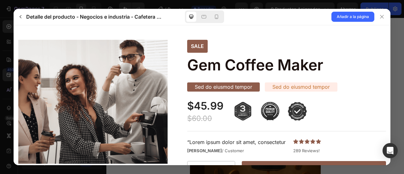
scroll to position [0, 0]
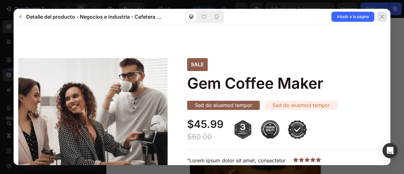
click at [384, 17] on icon at bounding box center [382, 16] width 5 height 5
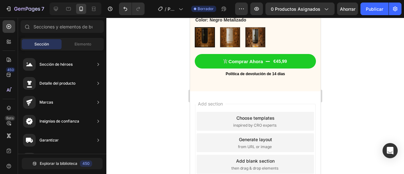
scroll to position [248, 0]
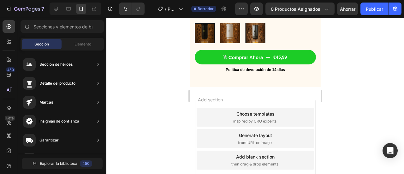
click at [257, 110] on div "Choose templates inspired by CRO experts" at bounding box center [255, 117] width 118 height 19
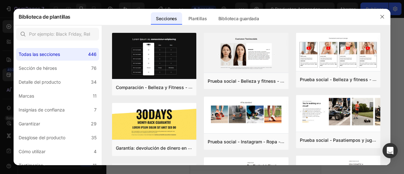
scroll to position [288, 0]
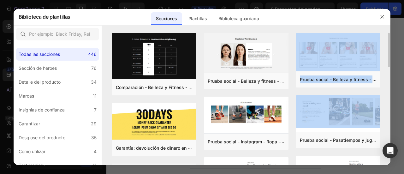
drag, startPoint x: 389, startPoint y: 47, endPoint x: 382, endPoint y: 94, distance: 47.6
click at [382, 94] on div "Comparación - Belleza y Fitness - Cosmética - Ingredientes - Estilo 19 Añadir a…" at bounding box center [246, 99] width 289 height 133
click at [388, 58] on div "Comparación - Belleza y Fitness - Cosmética - Ingredientes - Estilo 19 Añadir a…" at bounding box center [246, 99] width 289 height 133
click at [389, 58] on div "Comparación - Belleza y Fitness - Cosmética - Ingredientes - Estilo 19 Añadir a…" at bounding box center [246, 99] width 289 height 133
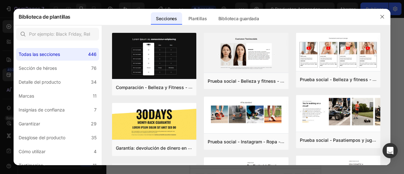
click at [394, 58] on div at bounding box center [202, 87] width 404 height 174
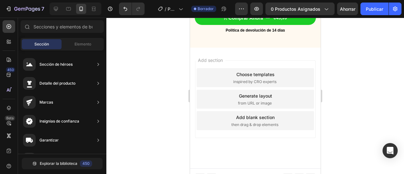
click at [296, 69] on div "Choose templates inspired by CRO experts" at bounding box center [255, 77] width 118 height 19
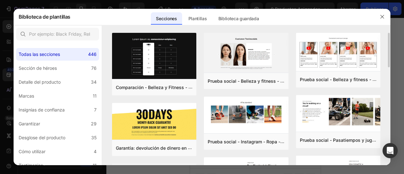
drag, startPoint x: 389, startPoint y: 42, endPoint x: 389, endPoint y: 56, distance: 13.9
click at [389, 56] on div "Comparación - Belleza y Fitness - Cosmética - Ingredientes - Estilo 19 Añadir a…" at bounding box center [246, 99] width 289 height 133
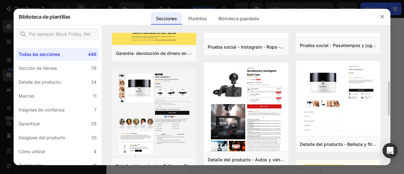
scroll to position [114, 0]
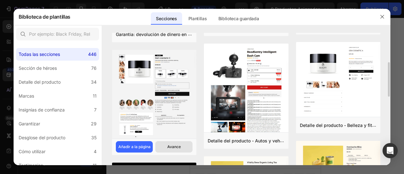
click at [167, 142] on button "Avance" at bounding box center [173, 146] width 37 height 11
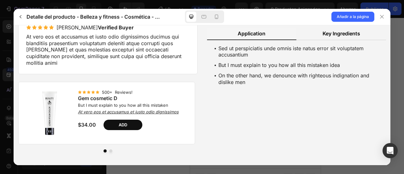
scroll to position [0, 0]
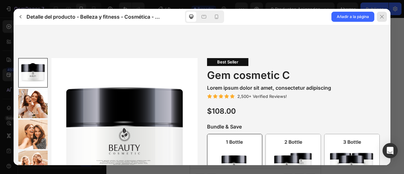
click at [385, 14] on div at bounding box center [382, 17] width 10 height 10
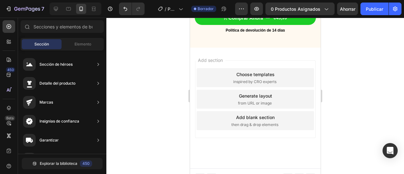
click at [263, 90] on div "Generate layout from URL or image" at bounding box center [255, 99] width 118 height 19
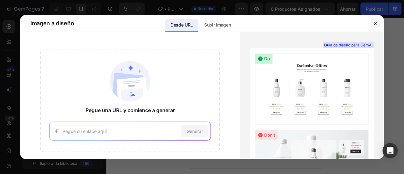
click at [378, 24] on icon "button" at bounding box center [375, 23] width 5 height 5
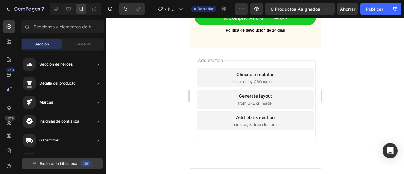
click at [79, 164] on button "Explorar la biblioteca 450" at bounding box center [62, 163] width 81 height 11
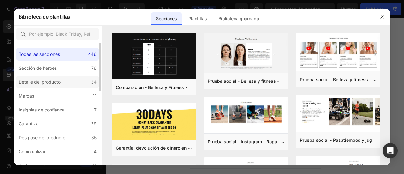
click at [54, 84] on font "Detalle del producto" at bounding box center [40, 81] width 42 height 5
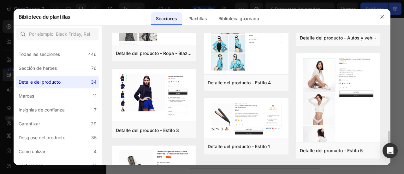
scroll to position [869, 0]
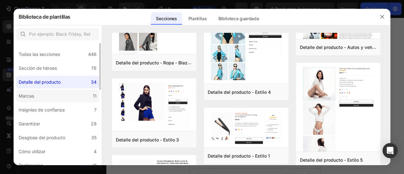
click at [25, 96] on font "Marcas" at bounding box center [26, 95] width 15 height 5
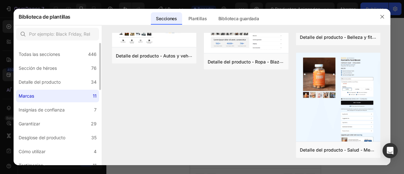
scroll to position [0, 0]
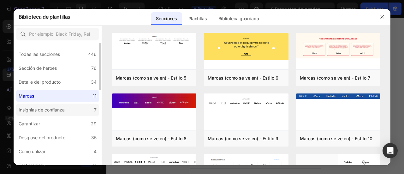
click at [41, 109] on font "Insignias de confianza" at bounding box center [42, 109] width 46 height 5
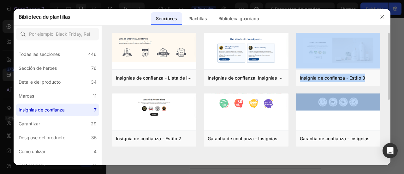
drag, startPoint x: 388, startPoint y: 82, endPoint x: 389, endPoint y: 111, distance: 28.5
click at [389, 111] on div "Insignias de confianza - Lista de insignias Añadir a la página Avance Insignia …" at bounding box center [246, 99] width 289 height 133
click at [331, 152] on div "Insignia de confianza - Estilo 3 Añadir a la página Avance Garantía de confianz…" at bounding box center [338, 93] width 85 height 121
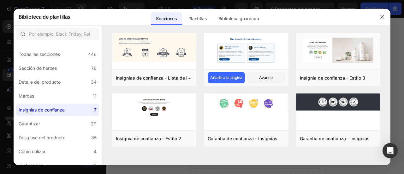
click at [287, 83] on div "Insignias de confianza: insignias con descripción Añadir a la página Avance" at bounding box center [246, 77] width 85 height 16
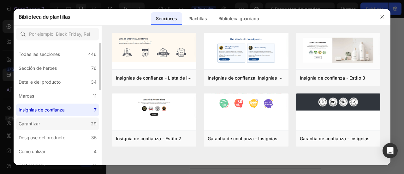
click at [73, 121] on label "Garantizar 29" at bounding box center [57, 124] width 83 height 13
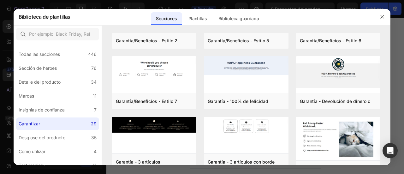
scroll to position [295, 0]
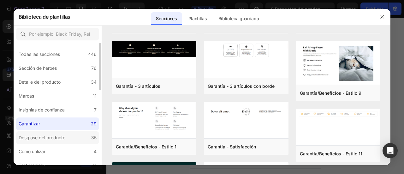
click at [54, 142] on label "Desglose del producto 35" at bounding box center [57, 137] width 83 height 13
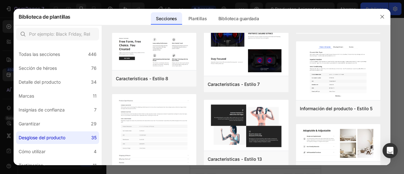
scroll to position [644, 0]
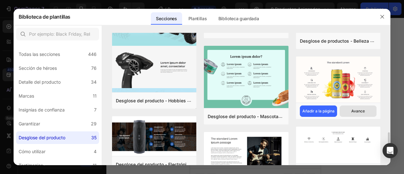
click at [357, 110] on font "Avance" at bounding box center [359, 111] width 14 height 5
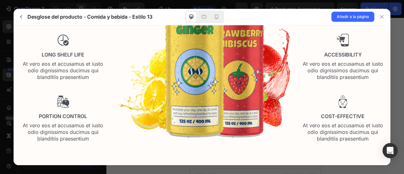
scroll to position [0, 0]
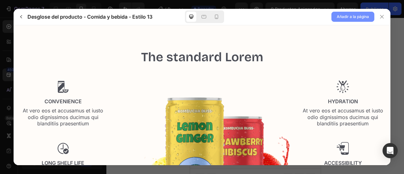
click at [357, 18] on font "Añadir a la página" at bounding box center [353, 16] width 32 height 5
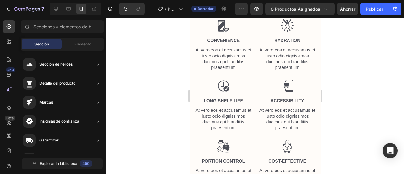
scroll to position [362, 0]
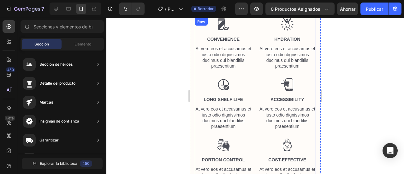
click at [217, 31] on div "Image Convenience Text Block At vero eos et accusamus et iusto odio dignissimos…" at bounding box center [223, 104] width 57 height 172
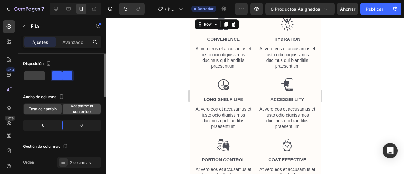
click at [73, 108] on span "Adaptarse al contenido" at bounding box center [82, 108] width 38 height 11
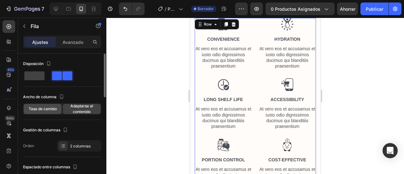
click at [55, 109] on font "Tasa de cambio" at bounding box center [43, 108] width 28 height 5
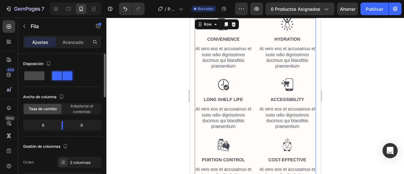
click at [40, 73] on span at bounding box center [34, 75] width 20 height 9
type input "0"
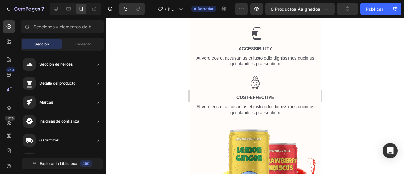
scroll to position [510, 0]
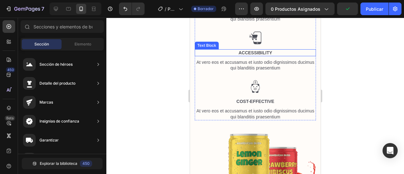
click at [227, 56] on p "Accessibility" at bounding box center [255, 53] width 120 height 6
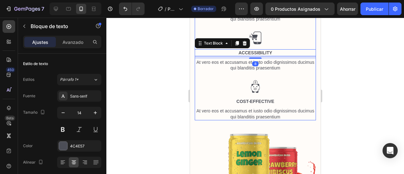
click at [210, 51] on div "Image Hydration Text Block At vero eos et accusamus et iusto odio dignissimos d…" at bounding box center [255, 57] width 121 height 125
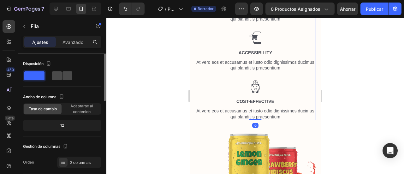
click at [63, 74] on span at bounding box center [68, 75] width 10 height 9
type input "30"
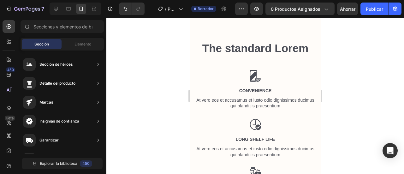
scroll to position [368, 0]
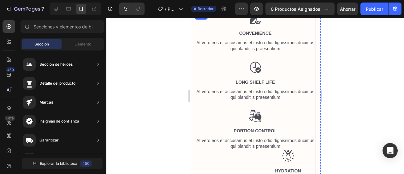
click at [201, 26] on div "Image Convenience Text Block At vero eos et accusamus et iusto odio dignissimos…" at bounding box center [255, 81] width 121 height 138
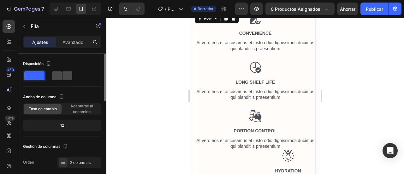
click at [63, 73] on span at bounding box center [68, 75] width 10 height 9
type input "21"
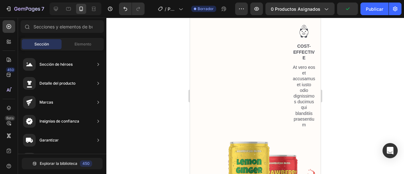
scroll to position [564, 0]
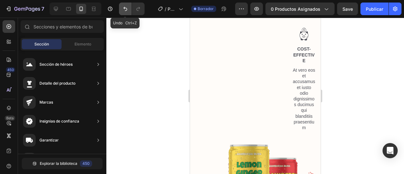
click at [125, 7] on icon "Deshacer/Rehacer" at bounding box center [125, 9] width 6 height 6
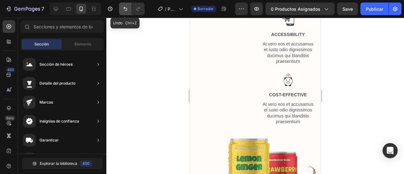
click at [125, 7] on icon "Deshacer/Rehacer" at bounding box center [125, 9] width 6 height 6
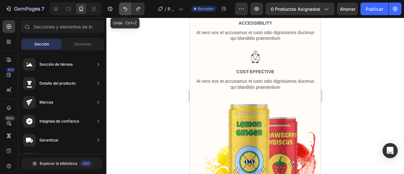
click at [125, 7] on icon "Deshacer/Rehacer" at bounding box center [125, 9] width 6 height 6
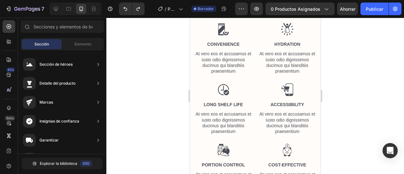
scroll to position [347, 0]
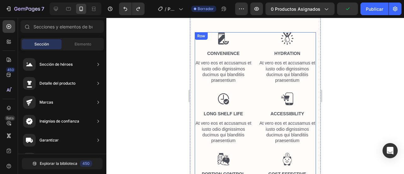
click at [230, 105] on div "Image Convenience Text Block At vero eos et accusamus et iusto odio dignissimos…" at bounding box center [223, 118] width 57 height 172
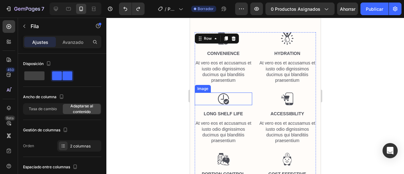
click at [221, 101] on img at bounding box center [223, 99] width 13 height 13
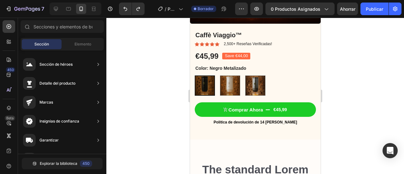
scroll to position [199, 0]
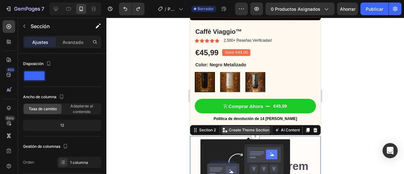
click at [251, 127] on p "Create Theme Section" at bounding box center [249, 130] width 40 height 6
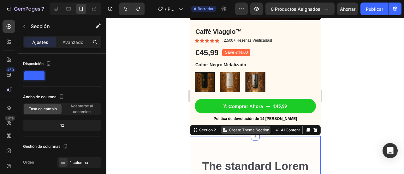
click at [246, 127] on p "Create Theme Section" at bounding box center [249, 130] width 40 height 6
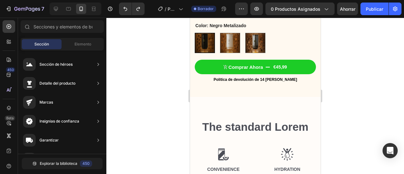
scroll to position [248, 0]
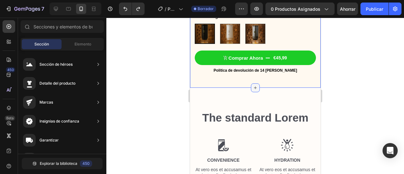
click at [253, 85] on icon at bounding box center [255, 87] width 5 height 5
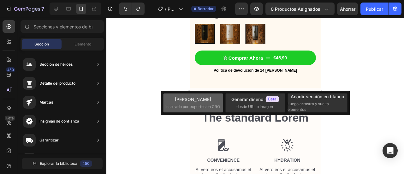
click at [191, 103] on div "Elija plantillas inspirado por expertos en CRO" at bounding box center [194, 103] width 56 height 14
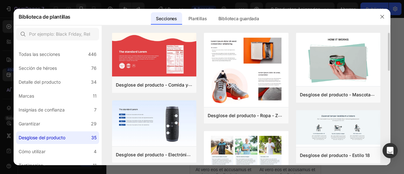
drag, startPoint x: 389, startPoint y: 52, endPoint x: 386, endPoint y: 87, distance: 35.2
click at [386, 87] on div "Desglose del producto - Comida y bebida - Estilo 9 Añadir a la página Avance De…" at bounding box center [246, 99] width 289 height 133
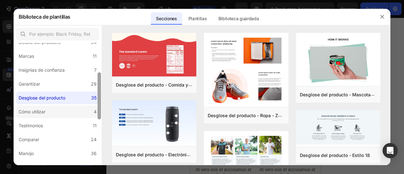
drag, startPoint x: 99, startPoint y: 80, endPoint x: 97, endPoint y: 100, distance: 20.1
click at [97, 100] on div "Todas las secciones 446 Sección de héroes 76 Detalle del producto 34 Marcas 11 …" at bounding box center [58, 104] width 88 height 123
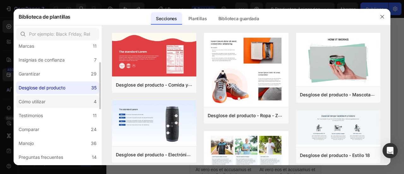
click at [50, 101] on label "Cómo utilizar 4" at bounding box center [57, 101] width 83 height 13
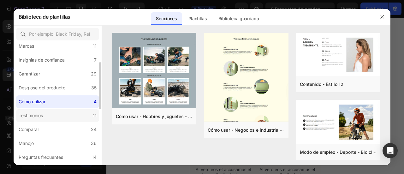
click at [42, 116] on font "Testimonios" at bounding box center [31, 115] width 24 height 5
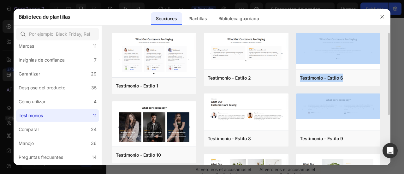
drag, startPoint x: 389, startPoint y: 57, endPoint x: 385, endPoint y: 93, distance: 36.9
click at [385, 93] on div "Testimonio - Estilo 1 Añadir a la página Avance Testimonio - Estilo 10 Añadir a…" at bounding box center [246, 99] width 289 height 133
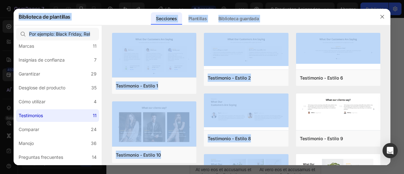
drag, startPoint x: 390, startPoint y: 70, endPoint x: 394, endPoint y: 118, distance: 48.2
click at [394, 118] on div "Biblioteca de plantillas Secciones Plantillas Páginas existentes Biblioteca gua…" at bounding box center [202, 87] width 404 height 174
click at [396, 117] on div at bounding box center [202, 87] width 404 height 174
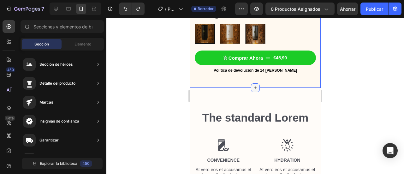
click at [251, 83] on div at bounding box center [255, 87] width 9 height 9
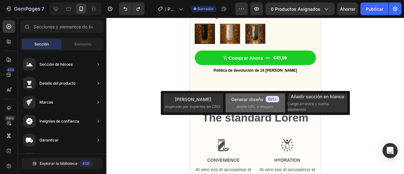
click at [260, 106] on font "desde URL o imagen" at bounding box center [255, 106] width 37 height 5
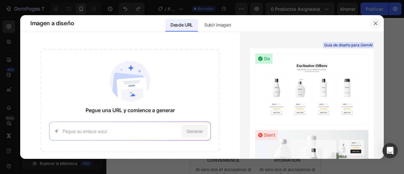
click at [375, 25] on icon "button" at bounding box center [375, 23] width 5 height 5
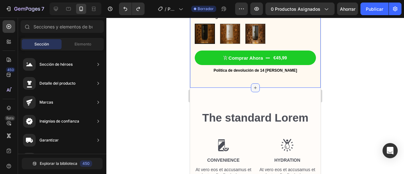
click at [253, 85] on icon at bounding box center [255, 87] width 5 height 5
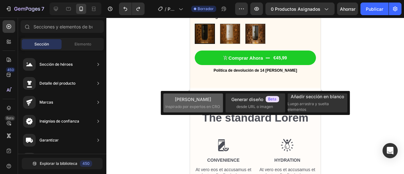
click at [203, 103] on div "Elija plantillas inspirado por expertos en CRO" at bounding box center [194, 103] width 56 height 14
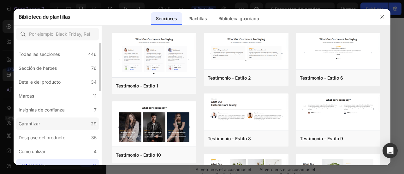
click at [47, 124] on label "Garantizar 29" at bounding box center [57, 124] width 83 height 13
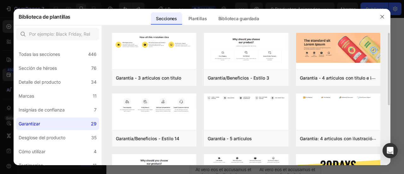
drag, startPoint x: 389, startPoint y: 58, endPoint x: 385, endPoint y: 69, distance: 11.1
click at [385, 69] on div "Garantía - 3 artículos con título Añadir a la página Avance Garantía/Beneficios…" at bounding box center [246, 99] width 289 height 133
click at [389, 61] on div "Garantía - 3 artículos con título Añadir a la página Avance Garantía/Beneficios…" at bounding box center [246, 99] width 289 height 133
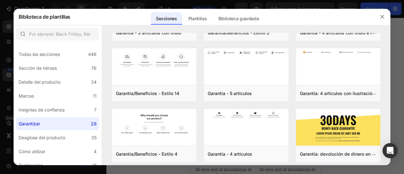
scroll to position [0, 0]
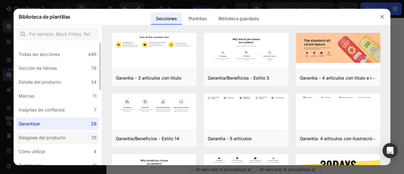
click at [37, 138] on font "Desglose del producto" at bounding box center [42, 137] width 47 height 5
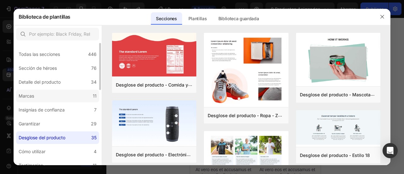
click at [47, 99] on label "Marcas 11" at bounding box center [57, 96] width 83 height 13
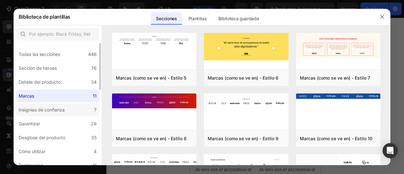
click at [51, 106] on div "Insignias de confianza" at bounding box center [42, 110] width 46 height 8
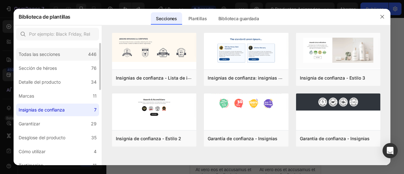
click at [59, 51] on div "Todas las secciones" at bounding box center [39, 55] width 41 height 8
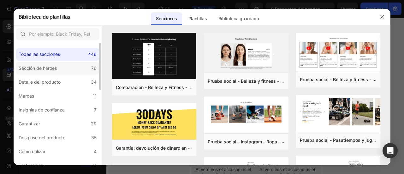
click at [54, 64] on label "Sección de héroes 76" at bounding box center [57, 68] width 83 height 13
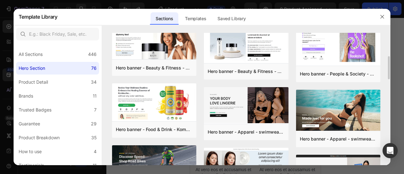
scroll to position [117, 0]
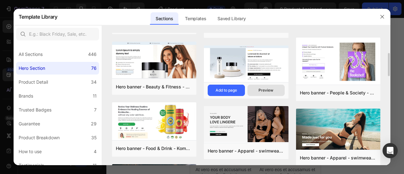
click at [258, 91] on button "Preview" at bounding box center [266, 90] width 37 height 11
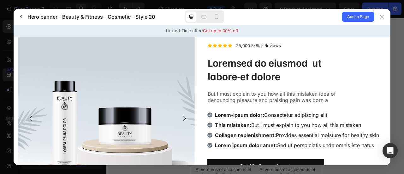
scroll to position [0, 0]
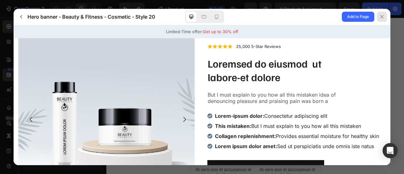
click at [379, 14] on div at bounding box center [382, 17] width 10 height 10
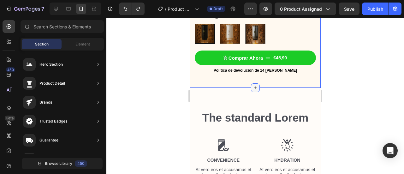
click at [253, 85] on icon at bounding box center [255, 87] width 5 height 5
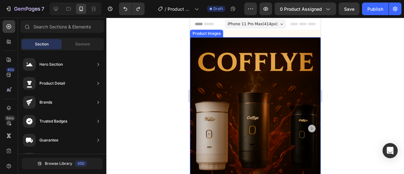
click at [215, 48] on img at bounding box center [255, 128] width 131 height 182
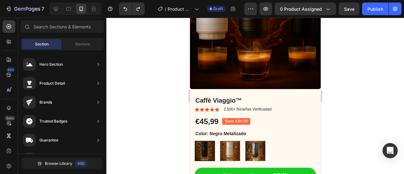
scroll to position [154, 0]
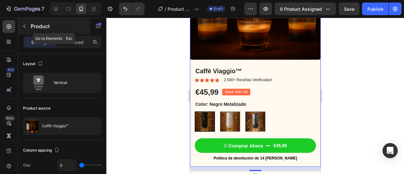
click at [27, 26] on button "button" at bounding box center [24, 26] width 10 height 10
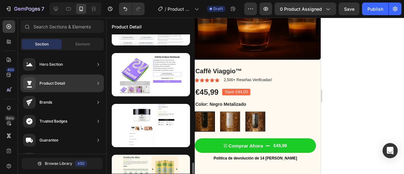
scroll to position [1006, 0]
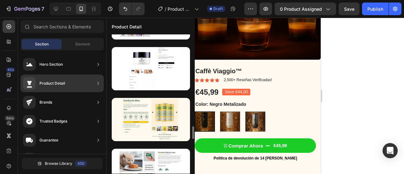
click at [169, 120] on div at bounding box center [151, 119] width 78 height 43
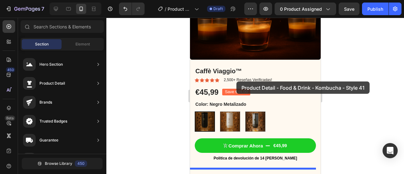
drag, startPoint x: 359, startPoint y: 138, endPoint x: 402, endPoint y: 19, distance: 126.8
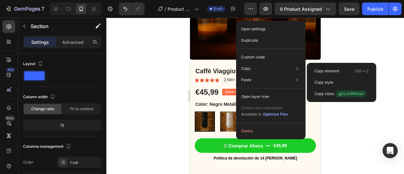
scroll to position [289, 0]
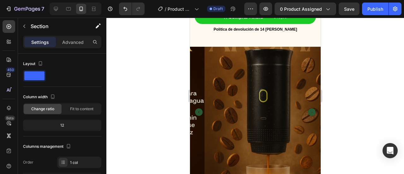
click at [127, 88] on div at bounding box center [255, 96] width 298 height 156
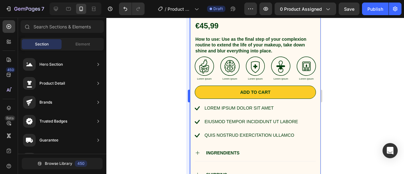
scroll to position [496, 0]
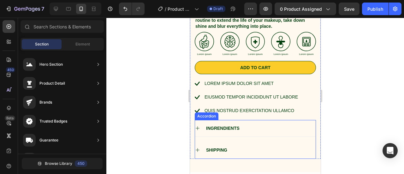
click at [211, 125] on p "INGRENDIENTS" at bounding box center [222, 128] width 33 height 6
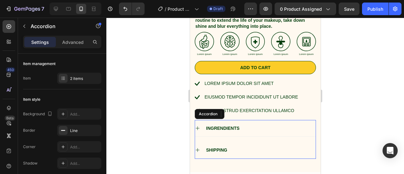
click at [198, 126] on icon at bounding box center [197, 128] width 5 height 5
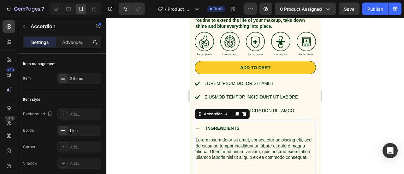
click at [198, 126] on icon at bounding box center [197, 128] width 5 height 5
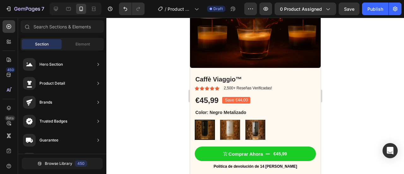
scroll to position [107, 0]
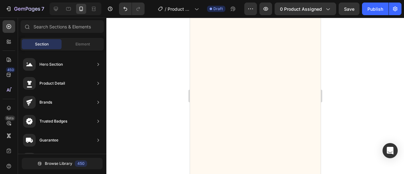
drag, startPoint x: 317, startPoint y: 91, endPoint x: 469, endPoint y: 20, distance: 167.9
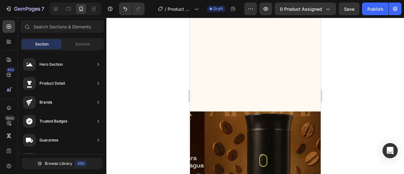
scroll to position [354, 0]
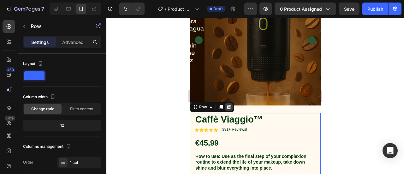
click at [228, 105] on icon at bounding box center [229, 107] width 4 height 4
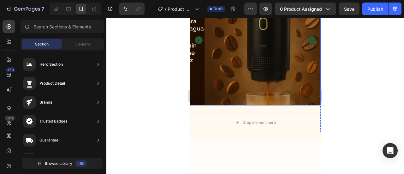
click at [301, 75] on img at bounding box center [269, 40] width 131 height 131
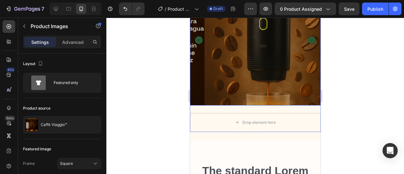
click at [294, 94] on img at bounding box center [269, 40] width 131 height 131
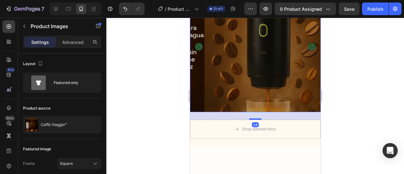
scroll to position [234, 0]
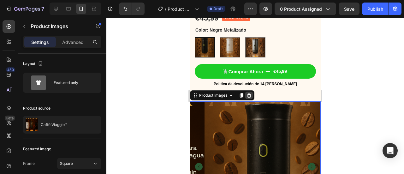
click at [248, 93] on icon at bounding box center [248, 95] width 5 height 5
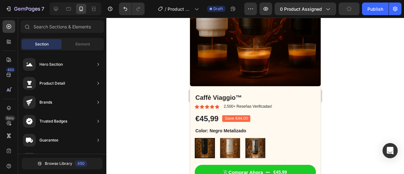
scroll to position [159, 0]
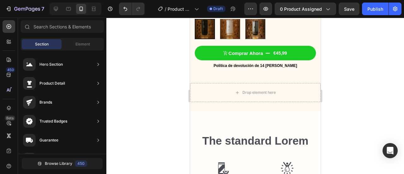
scroll to position [282, 0]
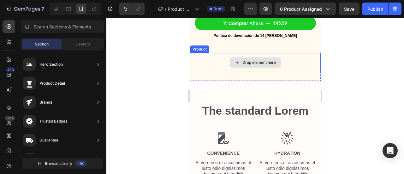
click at [246, 60] on div "Drop element here" at bounding box center [258, 62] width 33 height 5
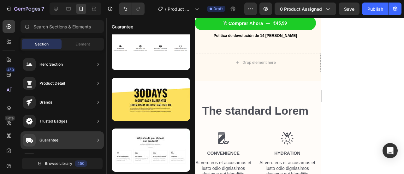
scroll to position [162, 0]
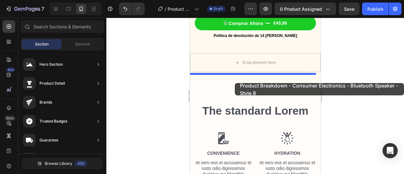
drag, startPoint x: 360, startPoint y: 82, endPoint x: 235, endPoint y: 82, distance: 125.4
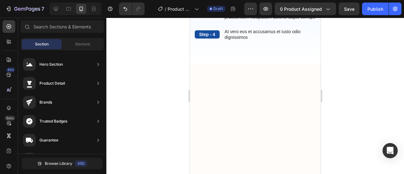
scroll to position [314, 0]
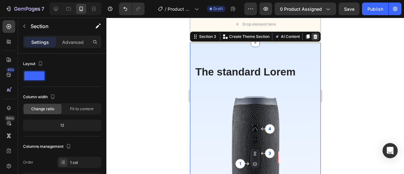
click at [313, 38] on icon at bounding box center [315, 36] width 5 height 5
